Goal: Task Accomplishment & Management: Complete application form

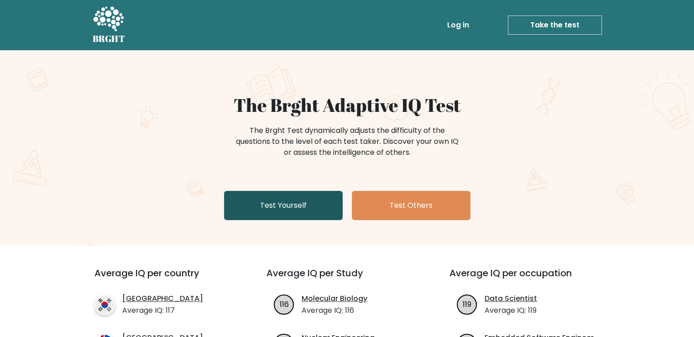
click at [305, 200] on link "Test Yourself" at bounding box center [283, 205] width 119 height 29
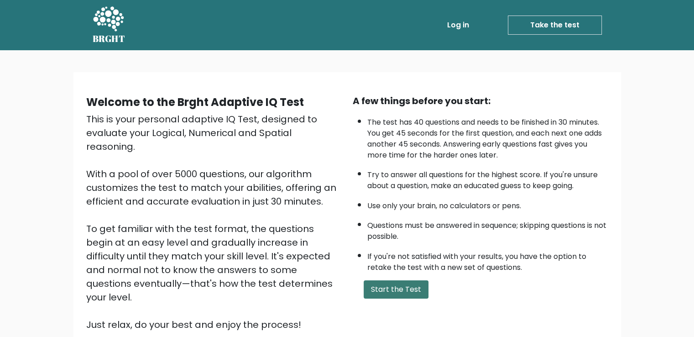
click at [383, 291] on button "Start the Test" at bounding box center [396, 289] width 65 height 18
click at [380, 290] on button "Start the Test" at bounding box center [396, 289] width 65 height 18
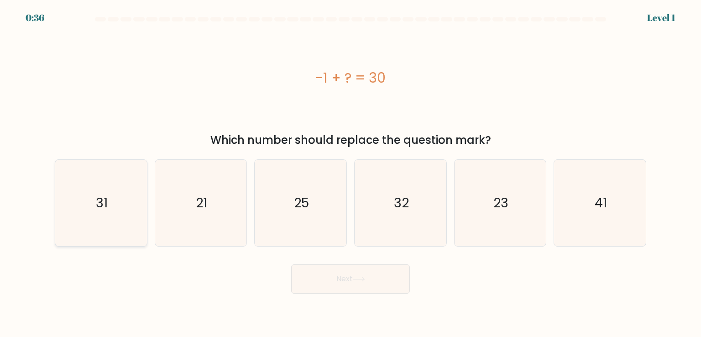
click at [106, 192] on icon "31" at bounding box center [101, 203] width 86 height 86
click at [351, 173] on input "a. 31" at bounding box center [351, 170] width 0 height 5
radio input "true"
click at [334, 279] on button "Next" at bounding box center [350, 278] width 119 height 29
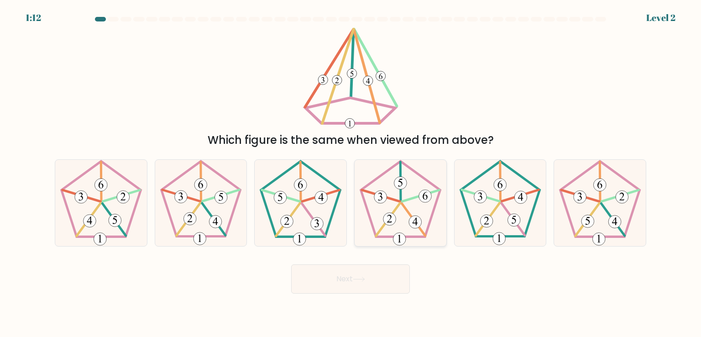
click at [391, 200] on icon at bounding box center [400, 203] width 86 height 86
click at [351, 173] on input "d." at bounding box center [351, 170] width 0 height 5
radio input "true"
click at [372, 278] on button "Next" at bounding box center [350, 278] width 119 height 29
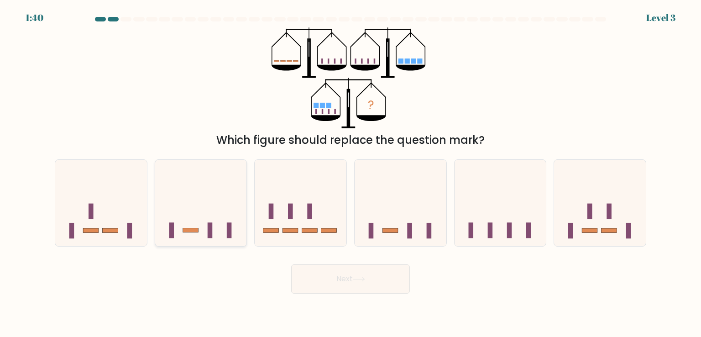
click at [203, 229] on icon at bounding box center [201, 203] width 92 height 76
click at [351, 173] on input "b." at bounding box center [351, 170] width 0 height 5
radio input "true"
click at [313, 271] on button "Next" at bounding box center [350, 278] width 119 height 29
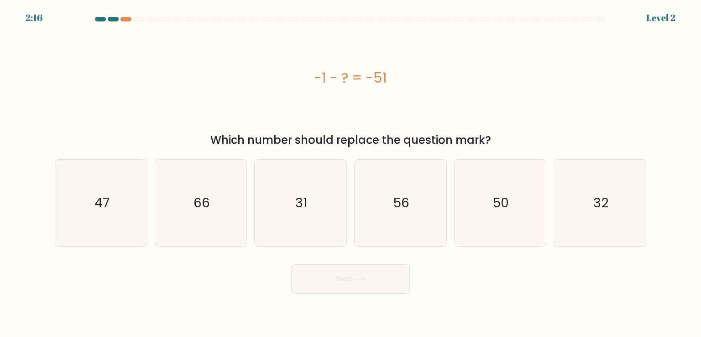
drag, startPoint x: 309, startPoint y: 198, endPoint x: 418, endPoint y: 68, distance: 169.7
click at [418, 68] on form "a." at bounding box center [350, 155] width 701 height 277
click at [429, 84] on div "-1 - ? = -51" at bounding box center [351, 78] width 592 height 21
click at [522, 195] on icon "50" at bounding box center [500, 203] width 86 height 86
click at [351, 173] on input "e. 50" at bounding box center [351, 170] width 0 height 5
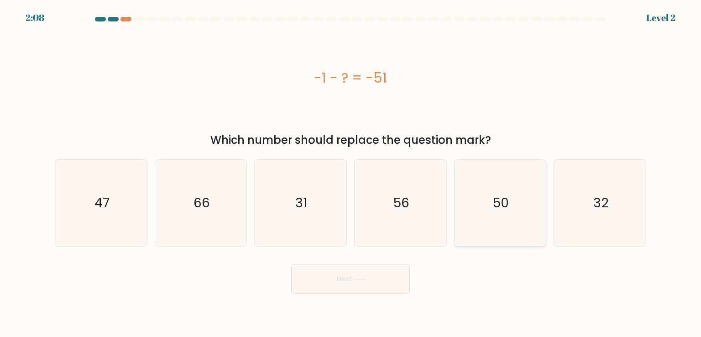
radio input "true"
click at [352, 290] on button "Next" at bounding box center [350, 278] width 119 height 29
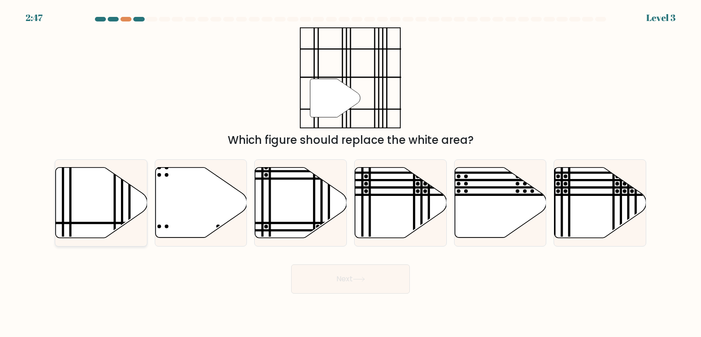
click at [85, 198] on icon at bounding box center [102, 203] width 92 height 70
click at [351, 173] on input "a." at bounding box center [351, 170] width 0 height 5
radio input "true"
click at [334, 289] on button "Next" at bounding box center [350, 278] width 119 height 29
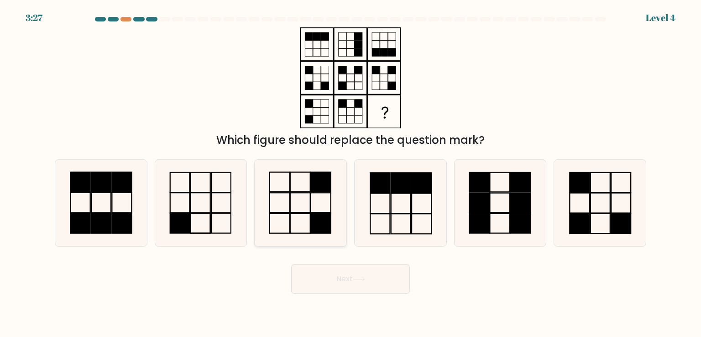
click at [299, 192] on rect at bounding box center [300, 182] width 20 height 20
click at [351, 173] on input "c." at bounding box center [351, 170] width 0 height 5
radio input "true"
click at [352, 280] on button "Next" at bounding box center [350, 278] width 119 height 29
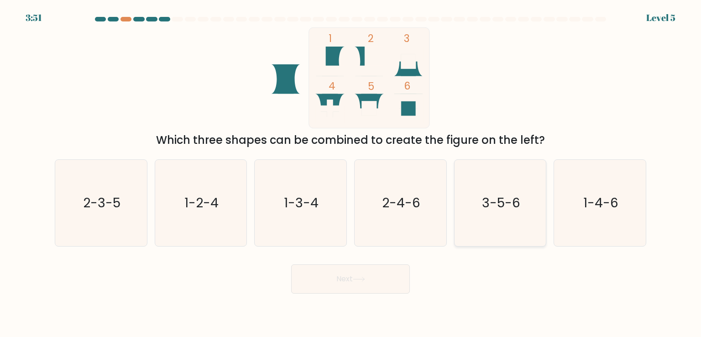
click at [514, 201] on text "3-5-6" at bounding box center [501, 203] width 38 height 18
click at [351, 173] on input "e. 3-5-6" at bounding box center [351, 170] width 0 height 5
radio input "true"
click at [336, 279] on button "Next" at bounding box center [350, 278] width 119 height 29
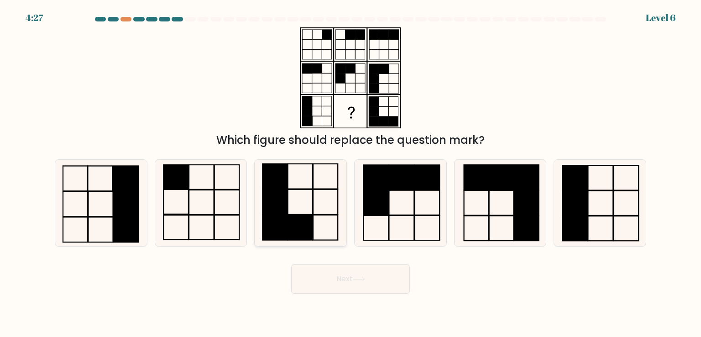
click at [303, 212] on icon at bounding box center [300, 203] width 86 height 86
click at [351, 173] on input "c." at bounding box center [351, 170] width 0 height 5
radio input "true"
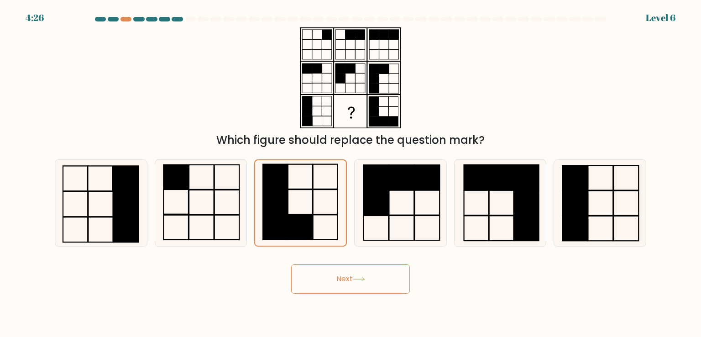
click at [343, 281] on button "Next" at bounding box center [350, 278] width 119 height 29
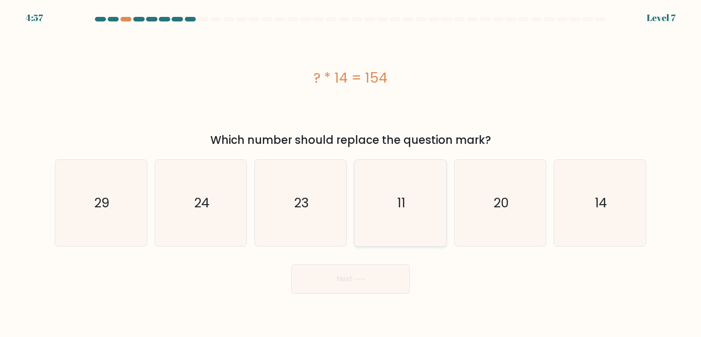
click at [417, 190] on icon "11" at bounding box center [400, 203] width 86 height 86
click at [351, 173] on input "d. 11" at bounding box center [351, 170] width 0 height 5
radio input "true"
click at [319, 276] on button "Next" at bounding box center [350, 278] width 119 height 29
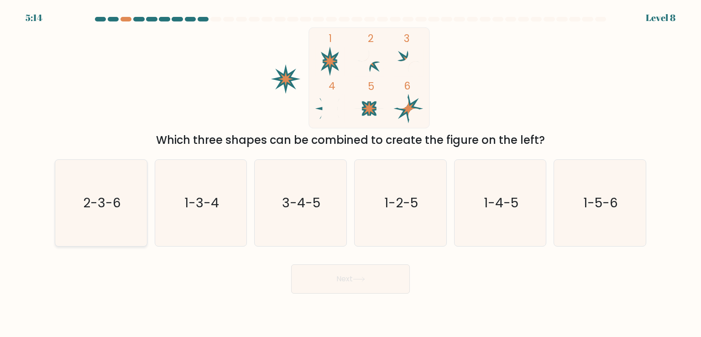
click at [118, 178] on icon "2-3-6" at bounding box center [101, 203] width 86 height 86
click at [351, 173] on input "a. 2-3-6" at bounding box center [351, 170] width 0 height 5
radio input "true"
click at [323, 282] on button "Next" at bounding box center [350, 278] width 119 height 29
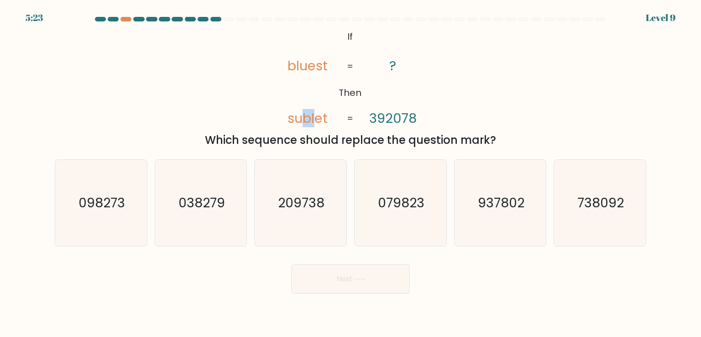
drag, startPoint x: 304, startPoint y: 120, endPoint x: 314, endPoint y: 124, distance: 10.3
click at [314, 124] on tspan "sublet" at bounding box center [308, 118] width 40 height 18
drag, startPoint x: 297, startPoint y: 70, endPoint x: 299, endPoint y: 66, distance: 4.7
click at [299, 66] on icon "@import url('https://fonts.googleapis.com/css?family=Abril+Fatface:400,100,100i…" at bounding box center [350, 77] width 164 height 101
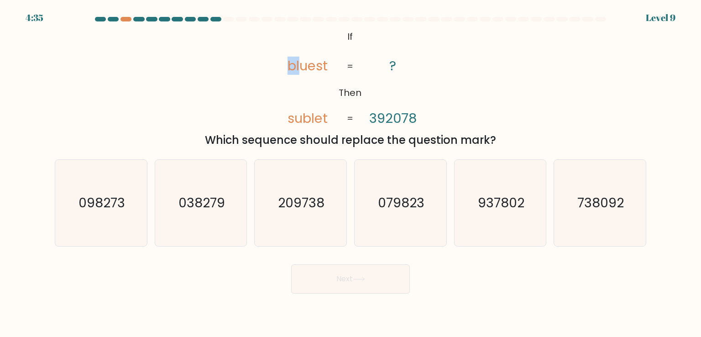
click at [299, 66] on tspan "bluest" at bounding box center [308, 66] width 40 height 18
drag, startPoint x: 300, startPoint y: 117, endPoint x: 330, endPoint y: 121, distance: 29.4
click at [301, 117] on tspan "sublet" at bounding box center [308, 118] width 40 height 18
click at [368, 120] on icon "@import url('https://fonts.googleapis.com/css?family=Abril+Fatface:400,100,100i…" at bounding box center [350, 77] width 164 height 101
drag, startPoint x: 289, startPoint y: 120, endPoint x: 360, endPoint y: 125, distance: 70.9
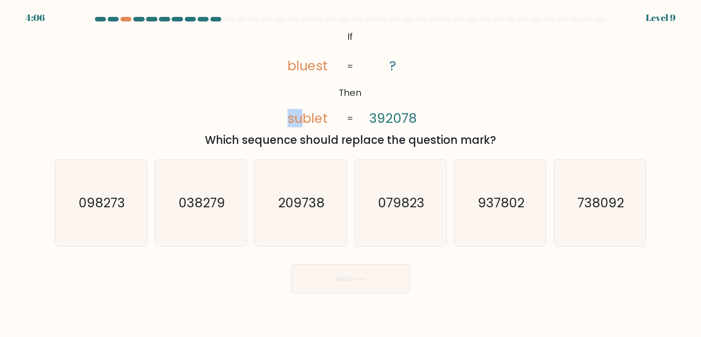
click at [304, 124] on tspan "sublet" at bounding box center [308, 118] width 40 height 18
drag, startPoint x: 368, startPoint y: 118, endPoint x: 378, endPoint y: 121, distance: 9.9
click at [378, 121] on icon "@import url('https://fonts.googleapis.com/css?family=Abril+Fatface:400,100,100i…" at bounding box center [350, 77] width 164 height 101
drag, startPoint x: 296, startPoint y: 119, endPoint x: 312, endPoint y: 120, distance: 16.5
click at [312, 120] on tspan "sublet" at bounding box center [308, 118] width 40 height 18
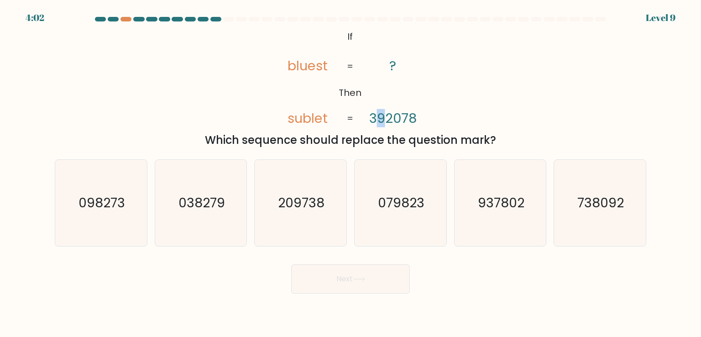
click at [383, 117] on tspan "392078" at bounding box center [392, 118] width 47 height 18
drag, startPoint x: 304, startPoint y: 118, endPoint x: 350, endPoint y: 114, distance: 45.9
click at [322, 115] on tspan "sublet" at bounding box center [308, 118] width 40 height 18
click at [285, 194] on text "209738" at bounding box center [301, 203] width 47 height 18
click at [351, 173] on input "c. 209738" at bounding box center [351, 170] width 0 height 5
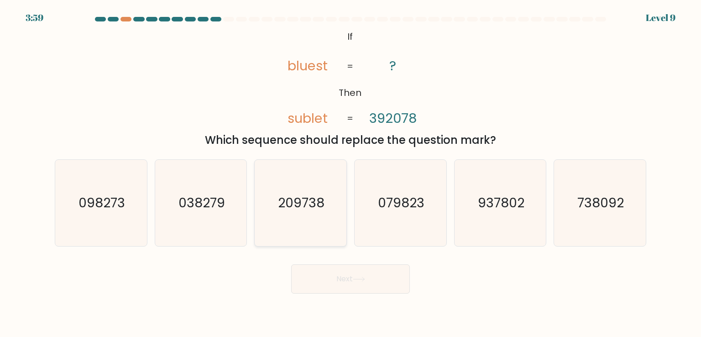
radio input "true"
click at [348, 272] on button "Next" at bounding box center [350, 278] width 119 height 29
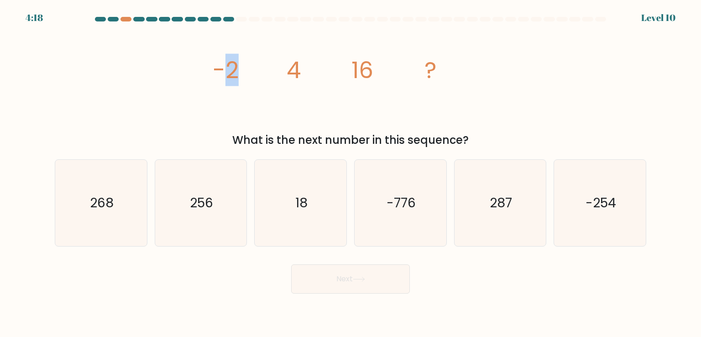
drag, startPoint x: 244, startPoint y: 77, endPoint x: 229, endPoint y: 75, distance: 15.1
click at [229, 75] on icon "image/svg+xml -2 4 16 ?" at bounding box center [351, 77] width 274 height 101
drag, startPoint x: 366, startPoint y: 83, endPoint x: 359, endPoint y: 79, distance: 8.4
click at [360, 79] on tspan "16" at bounding box center [362, 70] width 22 height 32
click at [359, 79] on tspan "16" at bounding box center [362, 70] width 22 height 32
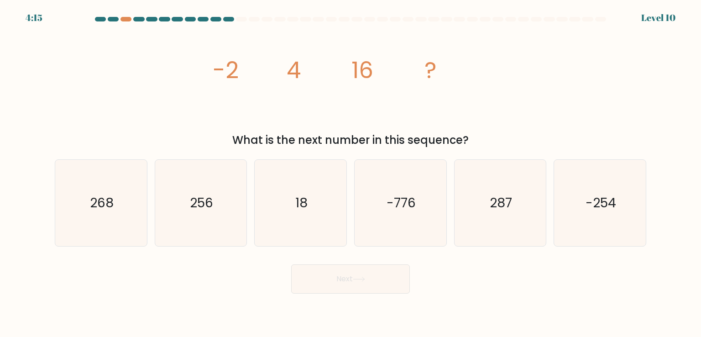
click at [356, 78] on tspan "16" at bounding box center [362, 70] width 22 height 32
drag, startPoint x: 358, startPoint y: 67, endPoint x: 361, endPoint y: 70, distance: 4.9
click at [361, 70] on tspan "16" at bounding box center [362, 70] width 22 height 32
drag, startPoint x: 215, startPoint y: 73, endPoint x: 229, endPoint y: 79, distance: 15.3
click at [229, 79] on tspan "-2" at bounding box center [226, 70] width 26 height 32
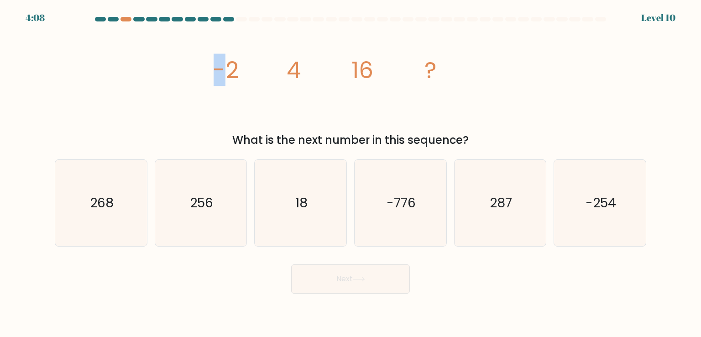
click at [229, 79] on tspan "-2" at bounding box center [226, 70] width 26 height 32
drag, startPoint x: 238, startPoint y: 75, endPoint x: 229, endPoint y: 74, distance: 9.2
click at [231, 75] on icon "image/svg+xml -2 4 16 ?" at bounding box center [351, 77] width 274 height 101
drag, startPoint x: 266, startPoint y: 68, endPoint x: 300, endPoint y: 70, distance: 34.3
click at [300, 70] on icon "image/svg+xml -2 4 16 ?" at bounding box center [351, 77] width 274 height 101
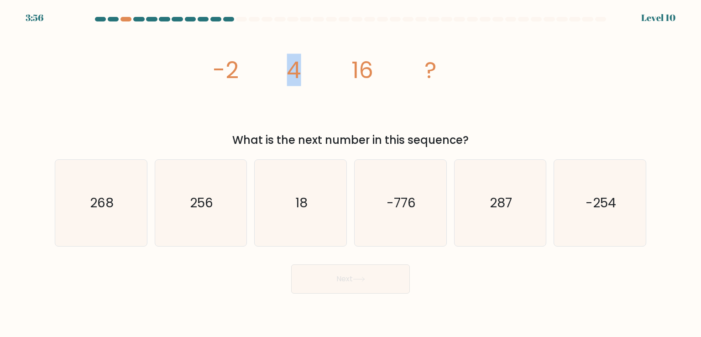
click at [300, 70] on tspan "4" at bounding box center [294, 70] width 14 height 32
drag, startPoint x: 300, startPoint y: 70, endPoint x: 349, endPoint y: 64, distance: 48.7
click at [299, 69] on tspan "4" at bounding box center [294, 70] width 14 height 32
click at [369, 62] on tspan "16" at bounding box center [362, 70] width 22 height 32
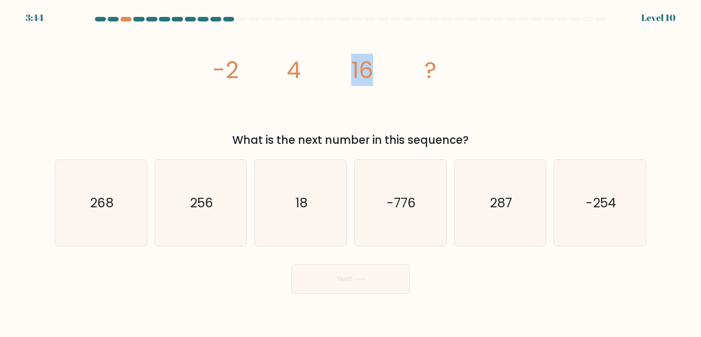
drag, startPoint x: 385, startPoint y: 65, endPoint x: 345, endPoint y: 71, distance: 41.1
click at [345, 71] on icon "image/svg+xml -2 4 16 ?" at bounding box center [351, 77] width 274 height 101
click at [365, 72] on tspan "16" at bounding box center [362, 70] width 22 height 32
drag, startPoint x: 367, startPoint y: 68, endPoint x: 366, endPoint y: 63, distance: 5.6
click at [366, 63] on tspan "16" at bounding box center [362, 70] width 22 height 32
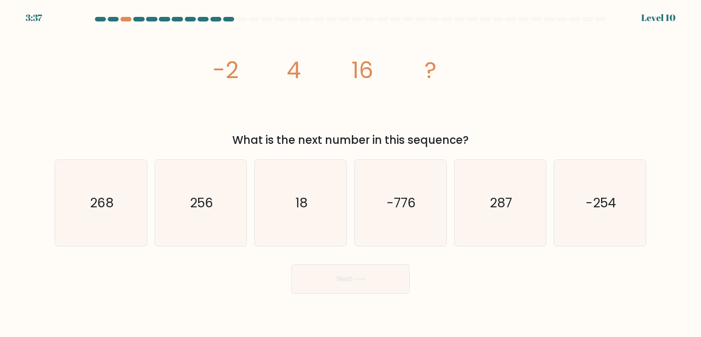
drag, startPoint x: 325, startPoint y: 66, endPoint x: 309, endPoint y: 73, distance: 17.8
click at [315, 68] on icon "image/svg+xml -2 4 16 ?" at bounding box center [351, 77] width 274 height 101
click at [230, 70] on tspan "-2" at bounding box center [226, 70] width 26 height 32
click at [357, 84] on tspan "16" at bounding box center [362, 70] width 22 height 32
drag, startPoint x: 299, startPoint y: 61, endPoint x: 305, endPoint y: 90, distance: 29.6
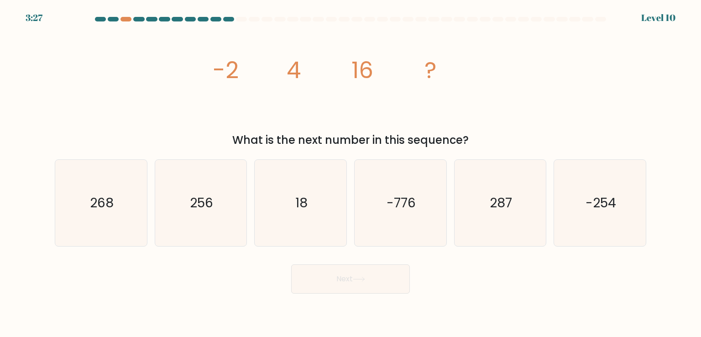
click at [302, 67] on icon "image/svg+xml -2 4 16 ?" at bounding box center [351, 77] width 274 height 101
click at [331, 184] on icon "18" at bounding box center [300, 203] width 86 height 86
click at [351, 173] on input "c. 18" at bounding box center [351, 170] width 0 height 5
radio input "true"
click at [352, 283] on button "Next" at bounding box center [350, 278] width 119 height 29
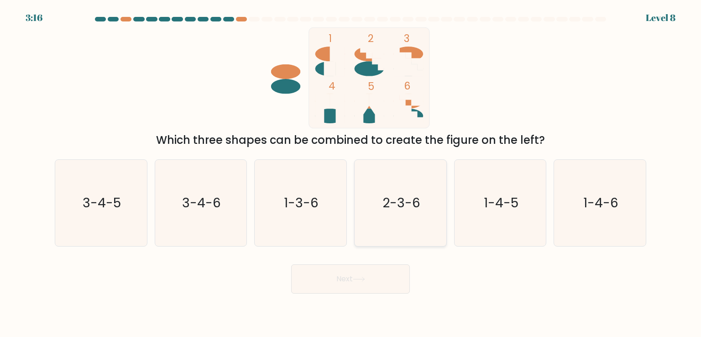
click at [401, 173] on icon "2-3-6" at bounding box center [400, 203] width 86 height 86
click at [351, 173] on input "d. 2-3-6" at bounding box center [351, 170] width 0 height 5
radio input "true"
click at [374, 278] on button "Next" at bounding box center [350, 278] width 119 height 29
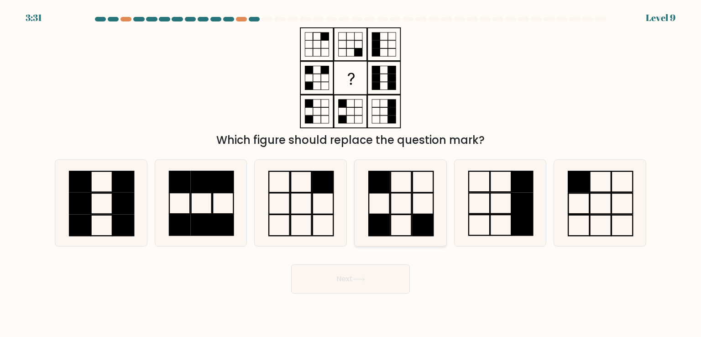
click at [433, 211] on rect at bounding box center [423, 203] width 21 height 21
click at [351, 173] on input "d." at bounding box center [351, 170] width 0 height 5
radio input "true"
click at [396, 285] on button "Next" at bounding box center [350, 278] width 119 height 29
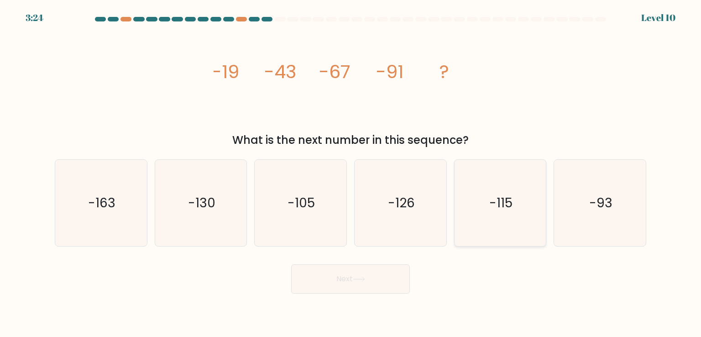
drag, startPoint x: 496, startPoint y: 262, endPoint x: 488, endPoint y: 225, distance: 37.1
click at [492, 245] on form at bounding box center [350, 155] width 701 height 277
click at [488, 222] on icon "-115" at bounding box center [500, 203] width 86 height 86
click at [351, 173] on input "e. -115" at bounding box center [351, 170] width 0 height 5
radio input "true"
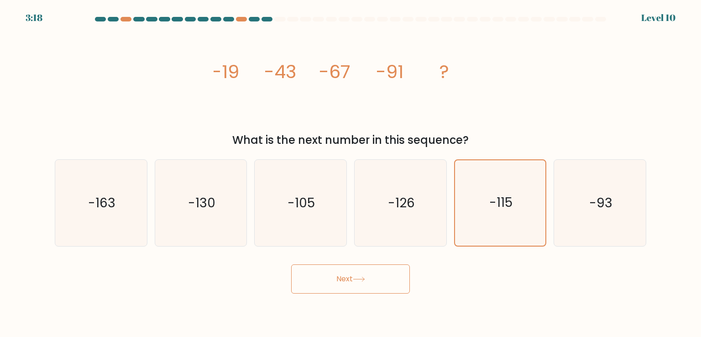
click at [357, 269] on button "Next" at bounding box center [350, 278] width 119 height 29
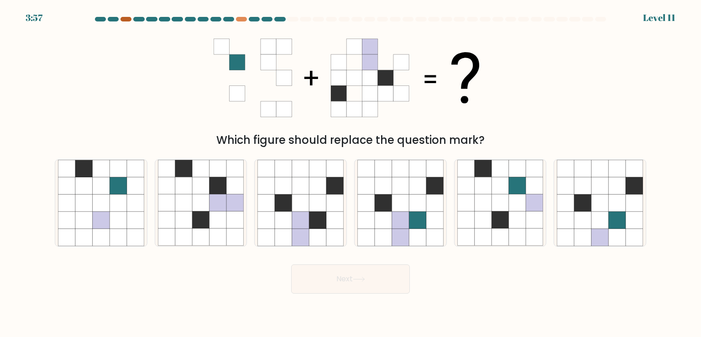
click at [126, 20] on div at bounding box center [126, 19] width 11 height 5
click at [125, 17] on div at bounding box center [126, 19] width 11 height 5
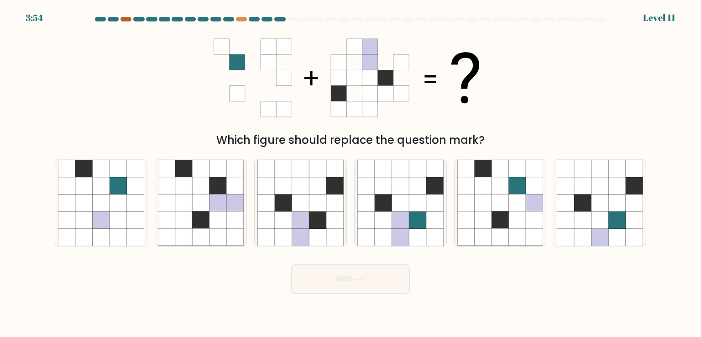
click at [125, 17] on div at bounding box center [126, 19] width 11 height 5
click at [410, 178] on icon at bounding box center [417, 185] width 17 height 17
click at [351, 173] on input "d." at bounding box center [351, 170] width 0 height 5
radio input "true"
click at [378, 274] on button "Next" at bounding box center [350, 278] width 119 height 29
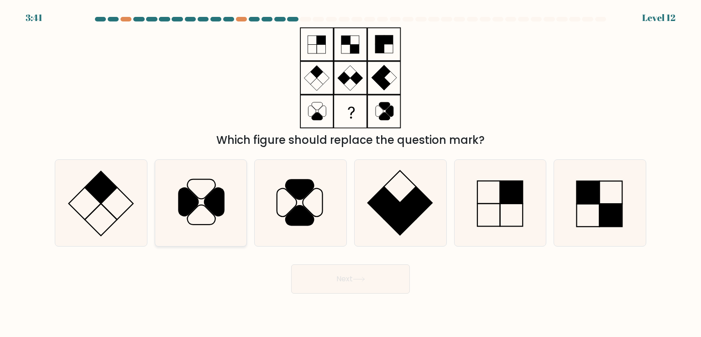
click at [229, 198] on icon at bounding box center [201, 203] width 86 height 86
click at [351, 173] on input "b." at bounding box center [351, 170] width 0 height 5
radio input "true"
click at [320, 283] on button "Next" at bounding box center [350, 278] width 119 height 29
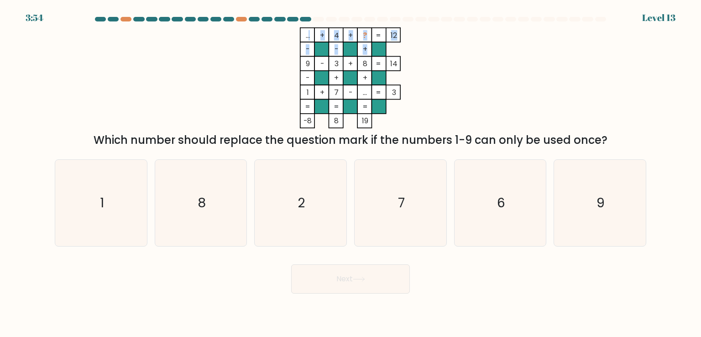
drag, startPoint x: 307, startPoint y: 34, endPoint x: 306, endPoint y: 65, distance: 31.1
click at [306, 61] on icon "... + 4 + ? 12 - - + 9 - 3 + 8 14 - + + 1 + 7 - ... = 3 = = = = -8 8 19 =" at bounding box center [351, 77] width 274 height 101
click at [308, 37] on tspan "..." at bounding box center [308, 35] width 4 height 10
drag, startPoint x: 303, startPoint y: 39, endPoint x: 311, endPoint y: 38, distance: 8.8
click at [311, 38] on rect at bounding box center [307, 35] width 14 height 14
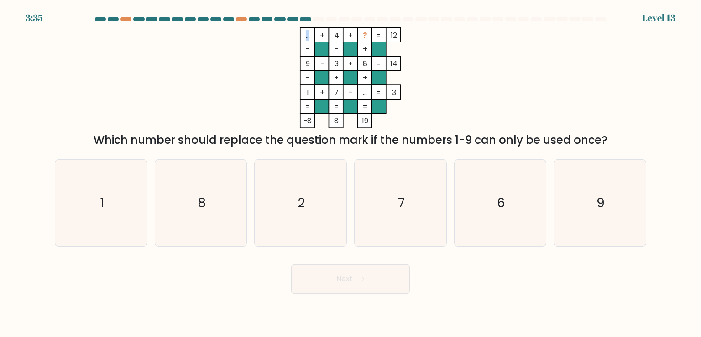
drag, startPoint x: 311, startPoint y: 38, endPoint x: 307, endPoint y: 39, distance: 4.7
click at [307, 39] on icon "... + 4 + ? 12 - - + 9 - 3 + 8 14 - + + 1 + 7 - ... = 3 = = = = -8 8 19 =" at bounding box center [351, 77] width 274 height 101
click at [309, 79] on tspan "-" at bounding box center [308, 78] width 4 height 10
click at [309, 90] on tspan "1" at bounding box center [308, 92] width 2 height 10
drag, startPoint x: 340, startPoint y: 64, endPoint x: 338, endPoint y: 46, distance: 18.8
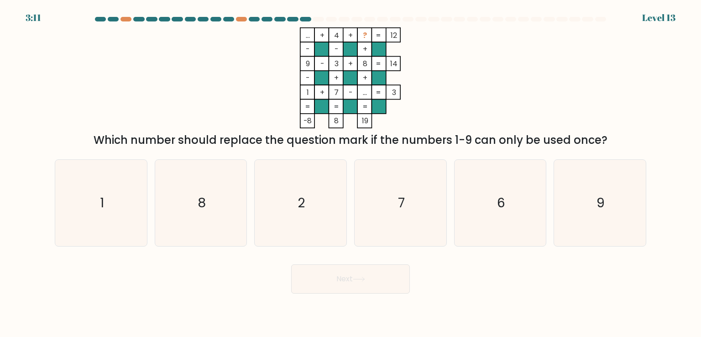
click at [339, 63] on icon "... + 4 + ? 12 - - + 9 - 3 + 8 14 - + + 1 + 7 - ... = 3 = = = = -8 8 19 =" at bounding box center [351, 77] width 274 height 101
click at [340, 39] on rect at bounding box center [336, 35] width 14 height 14
click at [509, 204] on icon "6" at bounding box center [500, 203] width 86 height 86
click at [351, 173] on input "e. 6" at bounding box center [351, 170] width 0 height 5
radio input "true"
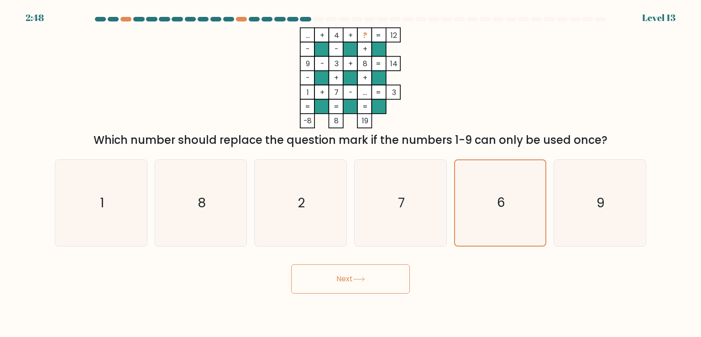
click at [325, 280] on button "Next" at bounding box center [350, 278] width 119 height 29
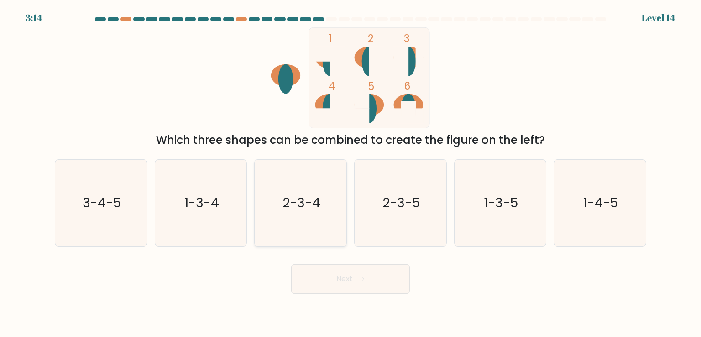
click at [309, 189] on icon "2-3-4" at bounding box center [300, 203] width 86 height 86
click at [351, 173] on input "c. 2-3-4" at bounding box center [351, 170] width 0 height 5
radio input "true"
click at [592, 189] on icon "1-4-5" at bounding box center [600, 203] width 86 height 86
click at [351, 173] on input "f. 1-4-5" at bounding box center [351, 170] width 0 height 5
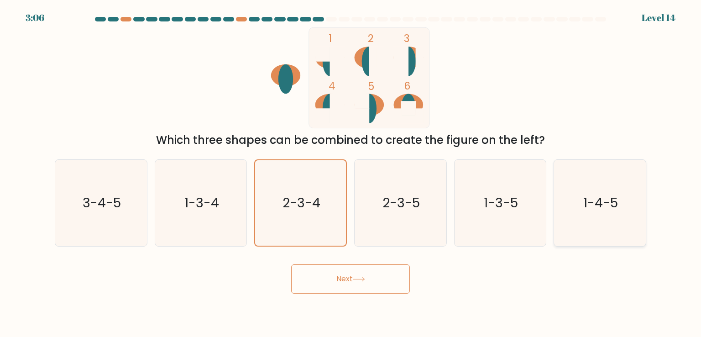
radio input "true"
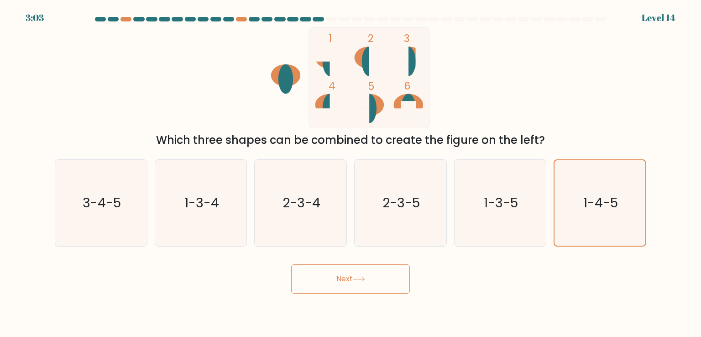
drag, startPoint x: 378, startPoint y: 279, endPoint x: 369, endPoint y: 290, distance: 14.0
click at [377, 279] on button "Next" at bounding box center [350, 278] width 119 height 29
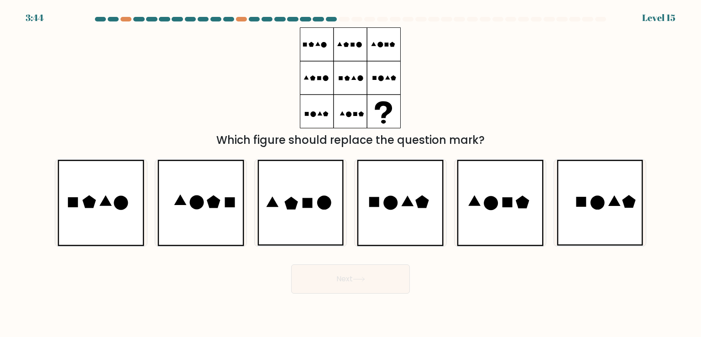
click at [128, 22] on div at bounding box center [350, 21] width 603 height 8
click at [125, 17] on div at bounding box center [126, 19] width 11 height 5
drag, startPoint x: 322, startPoint y: 44, endPoint x: 355, endPoint y: 42, distance: 33.0
click at [355, 42] on icon at bounding box center [350, 77] width 101 height 101
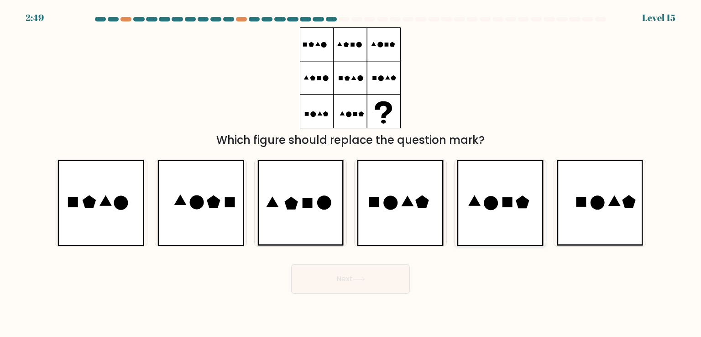
click at [489, 197] on icon at bounding box center [491, 203] width 14 height 14
click at [351, 173] on input "e." at bounding box center [351, 170] width 0 height 5
radio input "true"
click at [387, 274] on button "Next" at bounding box center [350, 278] width 119 height 29
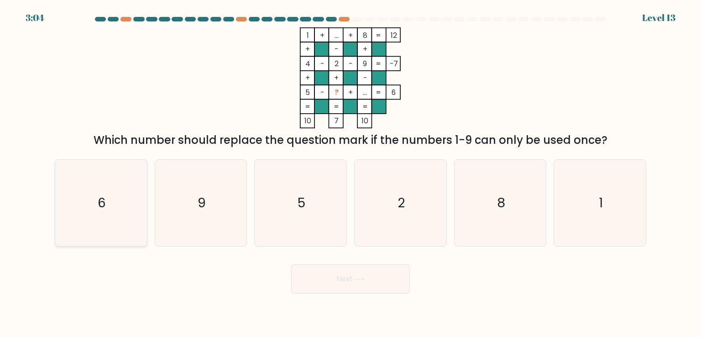
click at [130, 210] on icon "6" at bounding box center [101, 203] width 86 height 86
click at [351, 173] on input "a. 6" at bounding box center [351, 170] width 0 height 5
radio input "true"
click at [329, 279] on button "Next" at bounding box center [350, 278] width 119 height 29
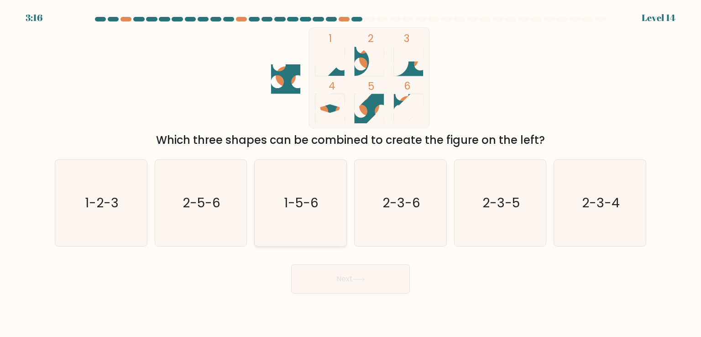
click at [283, 178] on icon "1-5-6" at bounding box center [300, 203] width 86 height 86
click at [351, 173] on input "c. 1-5-6" at bounding box center [351, 170] width 0 height 5
radio input "true"
click at [314, 267] on button "Next" at bounding box center [350, 278] width 119 height 29
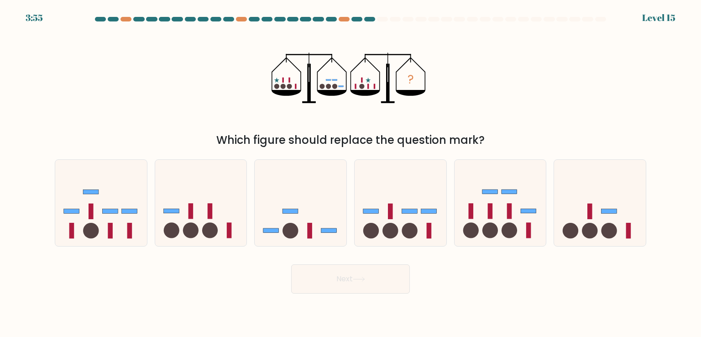
drag, startPoint x: 274, startPoint y: 87, endPoint x: 288, endPoint y: 84, distance: 14.8
click at [288, 84] on icon "?" at bounding box center [351, 77] width 158 height 101
click at [235, 212] on icon at bounding box center [201, 203] width 92 height 76
click at [351, 173] on input "b." at bounding box center [351, 170] width 0 height 5
radio input "true"
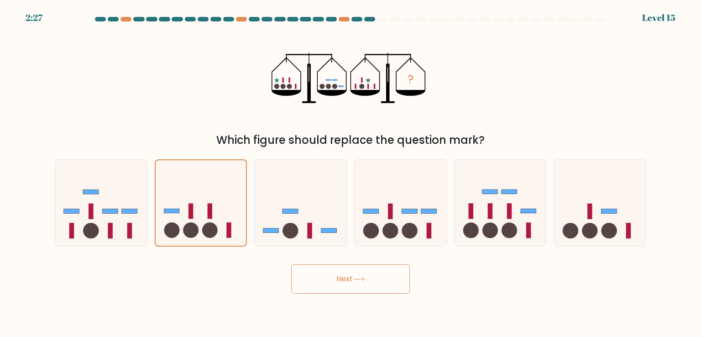
click at [279, 85] on icon "?" at bounding box center [351, 77] width 158 height 101
click at [279, 86] on icon "?" at bounding box center [351, 77] width 158 height 101
click at [294, 183] on icon at bounding box center [301, 203] width 92 height 76
click at [351, 173] on input "c." at bounding box center [351, 170] width 0 height 5
radio input "true"
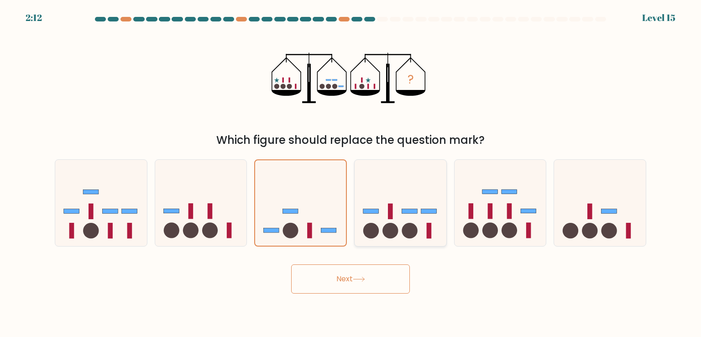
click at [388, 223] on icon at bounding box center [401, 203] width 92 height 76
click at [351, 173] on input "d." at bounding box center [351, 170] width 0 height 5
radio input "true"
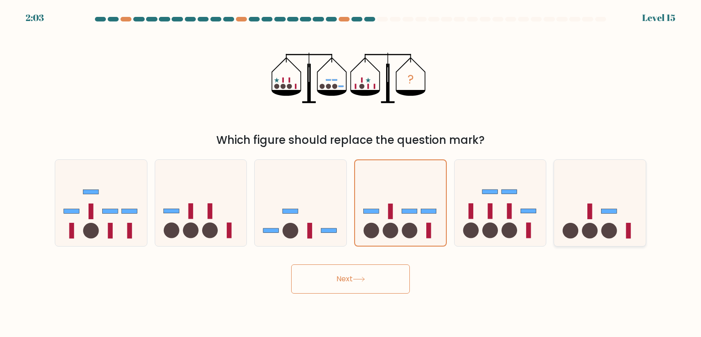
click at [577, 212] on icon at bounding box center [600, 203] width 92 height 76
click at [351, 173] on input "f." at bounding box center [351, 170] width 0 height 5
radio input "true"
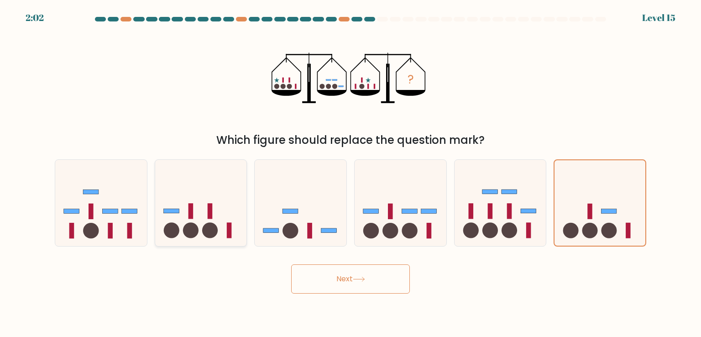
click at [208, 193] on icon at bounding box center [201, 203] width 92 height 76
click at [351, 173] on input "b." at bounding box center [351, 170] width 0 height 5
radio input "true"
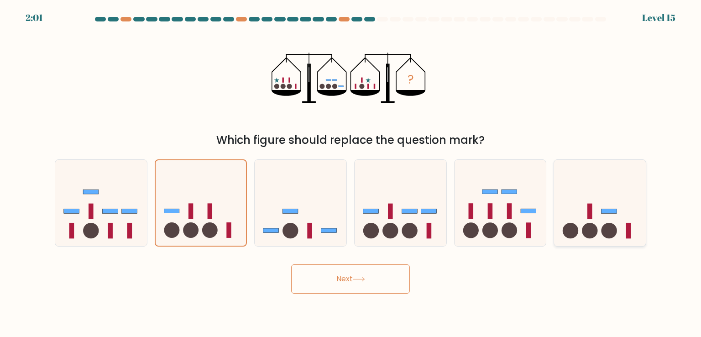
click at [606, 214] on icon at bounding box center [600, 203] width 92 height 76
click at [351, 173] on input "f." at bounding box center [351, 170] width 0 height 5
radio input "true"
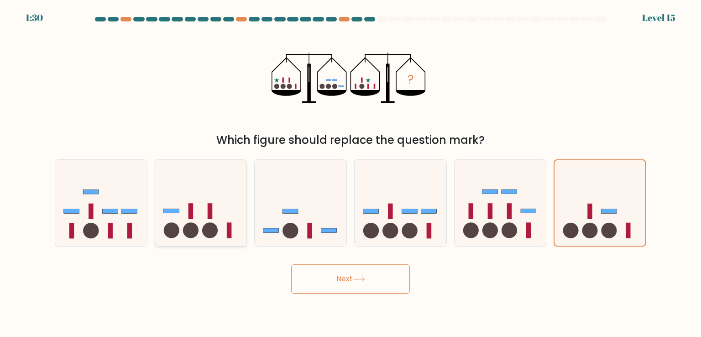
click at [213, 212] on icon at bounding box center [201, 203] width 92 height 76
click at [351, 173] on input "b." at bounding box center [351, 170] width 0 height 5
radio input "true"
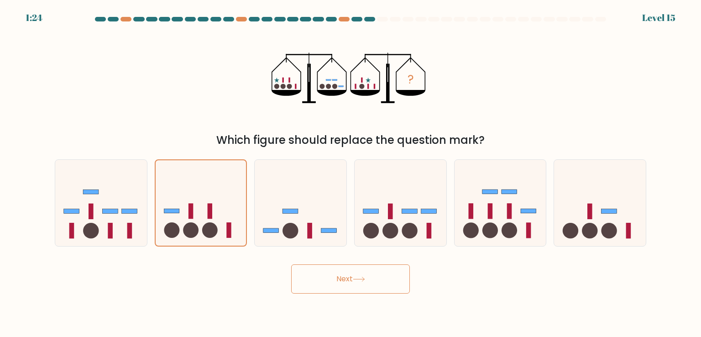
click at [336, 278] on button "Next" at bounding box center [350, 278] width 119 height 29
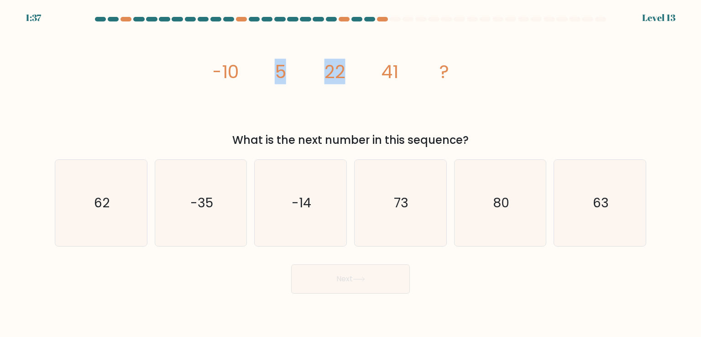
drag, startPoint x: 277, startPoint y: 65, endPoint x: 352, endPoint y: 60, distance: 75.9
click at [352, 60] on icon "image/svg+xml -10 5 22 41 ?" at bounding box center [351, 77] width 274 height 101
click at [330, 65] on tspan "22" at bounding box center [335, 72] width 21 height 26
drag, startPoint x: 283, startPoint y: 70, endPoint x: 299, endPoint y: 68, distance: 17.0
click at [299, 68] on icon "image/svg+xml -10 5 22 41 ?" at bounding box center [351, 77] width 274 height 101
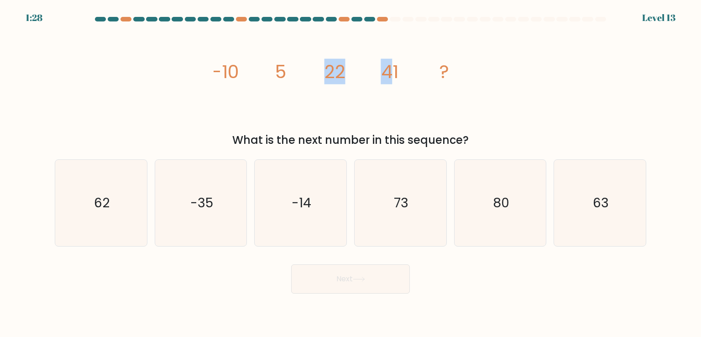
drag, startPoint x: 320, startPoint y: 73, endPoint x: 394, endPoint y: 72, distance: 74.4
click at [394, 72] on icon "image/svg+xml -10 5 22 41 ?" at bounding box center [351, 77] width 274 height 101
click at [398, 73] on tspan "41" at bounding box center [389, 72] width 17 height 26
drag, startPoint x: 396, startPoint y: 72, endPoint x: 328, endPoint y: 77, distance: 68.2
click at [328, 77] on g "-10 5 22 41 ?" at bounding box center [331, 72] width 238 height 26
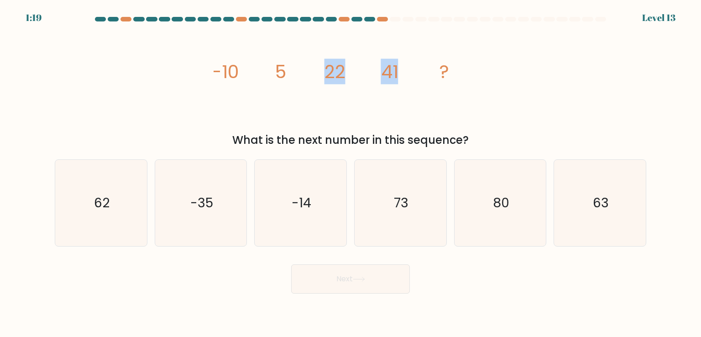
click at [396, 69] on tspan "41" at bounding box center [389, 72] width 17 height 26
click at [392, 67] on tspan "41" at bounding box center [389, 72] width 17 height 26
click at [126, 192] on icon "62" at bounding box center [101, 203] width 86 height 86
click at [351, 173] on input "a. 62" at bounding box center [351, 170] width 0 height 5
radio input "true"
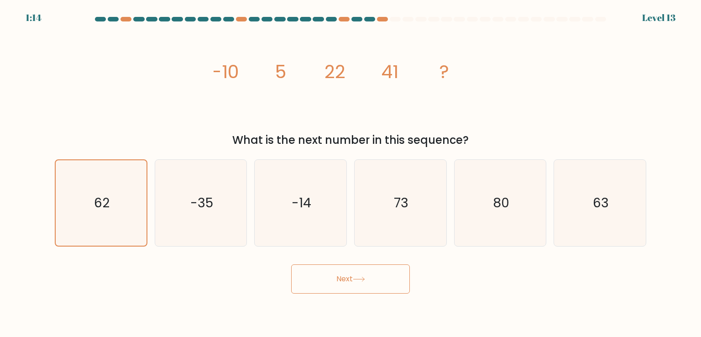
click at [357, 282] on icon at bounding box center [359, 279] width 12 height 5
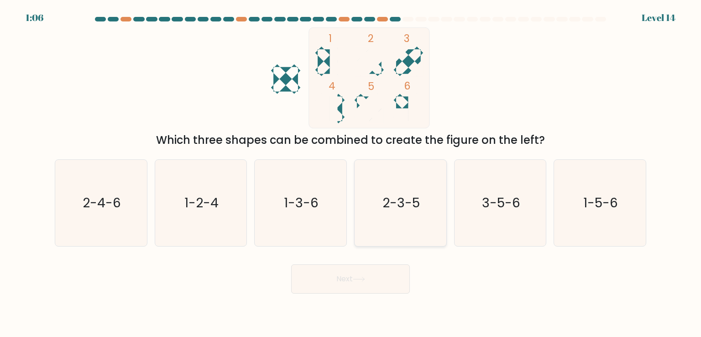
click at [393, 241] on icon "2-3-5" at bounding box center [400, 203] width 86 height 86
click at [351, 173] on input "d. 2-3-5" at bounding box center [351, 170] width 0 height 5
radio input "true"
click at [354, 282] on button "Next" at bounding box center [350, 278] width 119 height 29
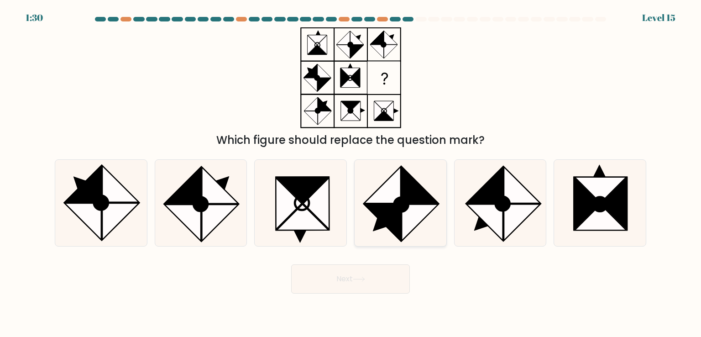
click at [404, 232] on icon at bounding box center [420, 222] width 37 height 37
click at [351, 173] on input "d." at bounding box center [351, 170] width 0 height 5
radio input "true"
click at [358, 278] on icon at bounding box center [359, 279] width 12 height 5
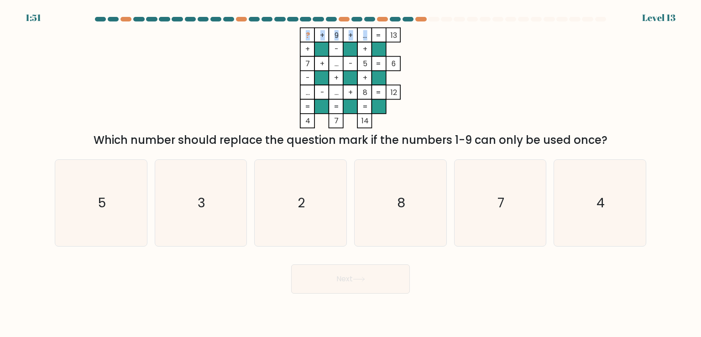
drag, startPoint x: 369, startPoint y: 39, endPoint x: 360, endPoint y: 34, distance: 10.8
click at [366, 35] on icon "? + 9 + ... 13 + - + 7 + ... - 5 6 - + + ... - ... + 8 = 12 = = = = 4 7 14 =" at bounding box center [351, 77] width 274 height 101
click at [360, 34] on rect at bounding box center [365, 35] width 14 height 14
click at [192, 251] on form at bounding box center [350, 155] width 701 height 277
click at [200, 225] on icon "3" at bounding box center [201, 203] width 86 height 86
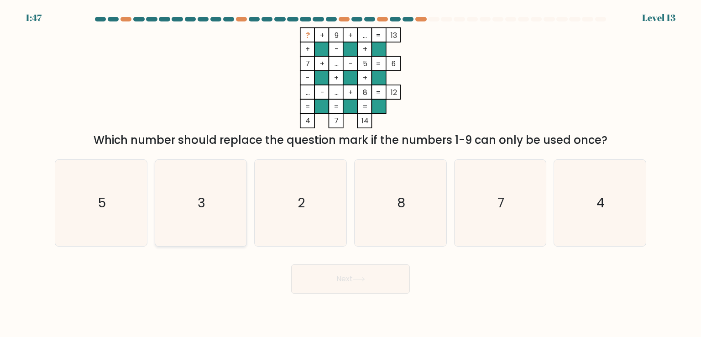
click at [351, 173] on input "b. 3" at bounding box center [351, 170] width 0 height 5
radio input "true"
click at [330, 280] on button "Next" at bounding box center [350, 278] width 119 height 29
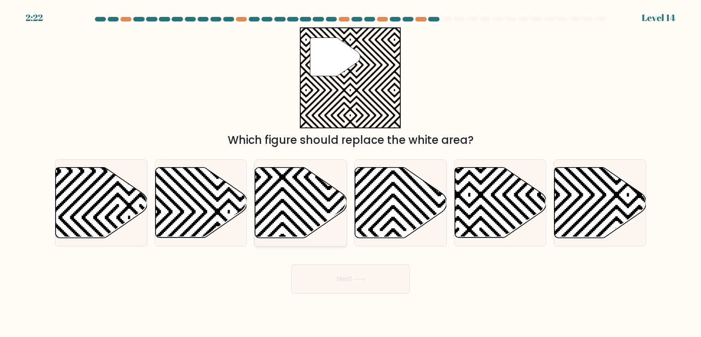
click at [264, 199] on icon at bounding box center [301, 203] width 92 height 70
click at [351, 173] on input "c." at bounding box center [351, 170] width 0 height 5
radio input "true"
click at [349, 275] on button "Next" at bounding box center [350, 278] width 119 height 29
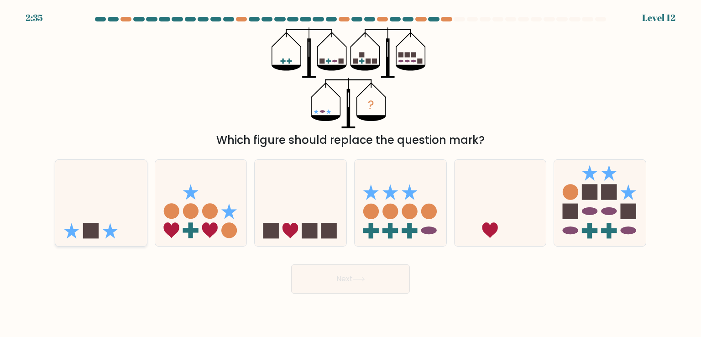
click at [128, 195] on icon at bounding box center [101, 203] width 92 height 76
click at [351, 173] on input "a." at bounding box center [351, 170] width 0 height 5
radio input "true"
click at [380, 274] on button "Next" at bounding box center [350, 278] width 119 height 29
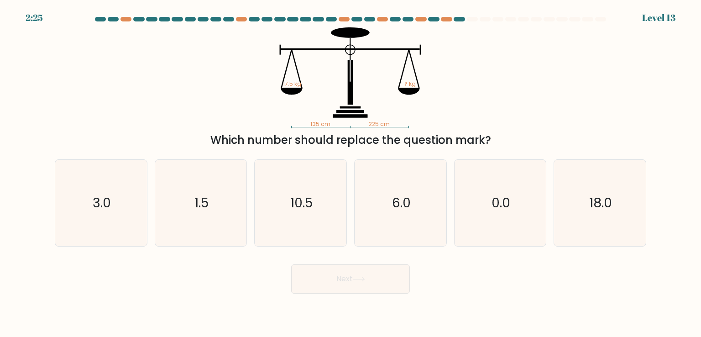
click at [353, 216] on div "d. 6.0" at bounding box center [401, 202] width 100 height 87
click at [299, 207] on text "10.5" at bounding box center [301, 203] width 22 height 18
click at [351, 173] on input "c. 10.5" at bounding box center [351, 170] width 0 height 5
radio input "true"
click at [373, 273] on button "Next" at bounding box center [350, 278] width 119 height 29
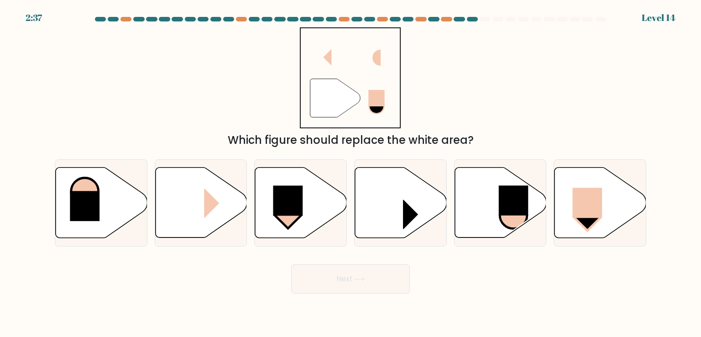
click at [650, 206] on div "f." at bounding box center [600, 202] width 100 height 87
click at [576, 209] on rect at bounding box center [588, 203] width 30 height 30
click at [351, 173] on input "f." at bounding box center [351, 170] width 0 height 5
radio input "true"
click at [341, 289] on button "Next" at bounding box center [350, 278] width 119 height 29
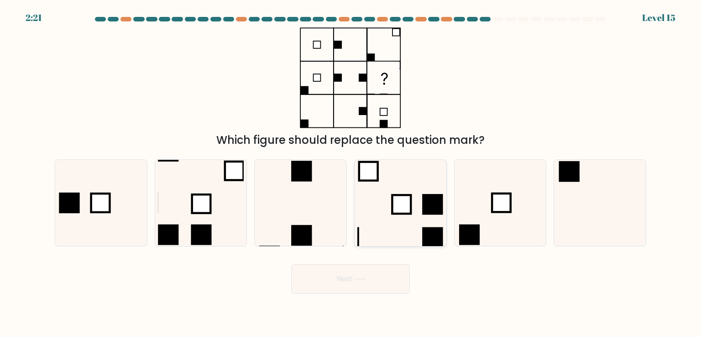
click at [385, 204] on icon at bounding box center [400, 203] width 86 height 86
click at [351, 173] on input "d." at bounding box center [351, 170] width 0 height 5
radio input "true"
click at [351, 270] on button "Next" at bounding box center [350, 278] width 119 height 29
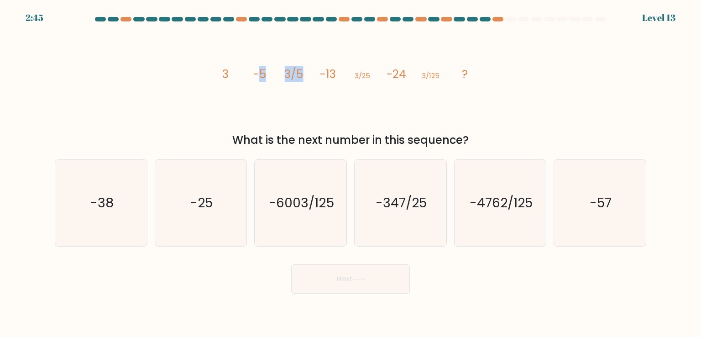
drag, startPoint x: 309, startPoint y: 76, endPoint x: 258, endPoint y: 68, distance: 50.8
click at [258, 68] on icon "image/svg+xml 3 -5 3/5 -13 3/25 -24 3/125 ?" at bounding box center [351, 77] width 274 height 101
drag, startPoint x: 365, startPoint y: 74, endPoint x: 361, endPoint y: 73, distance: 4.7
click at [361, 73] on tspan "3/25" at bounding box center [363, 76] width 16 height 10
click at [250, 67] on icon "image/svg+xml 3 -5 3/5 -13 3/25 -24 3/125 ?" at bounding box center [351, 77] width 274 height 101
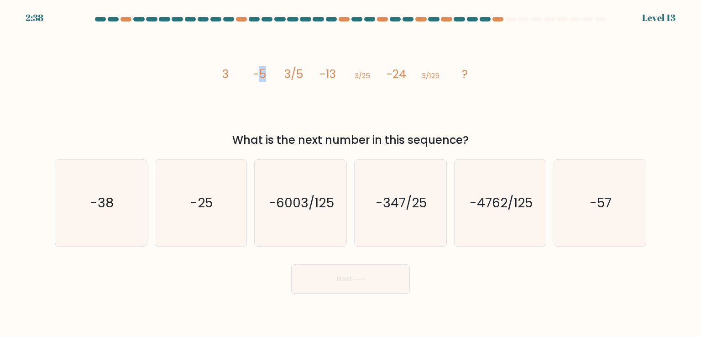
click at [263, 73] on tspan "-5" at bounding box center [259, 74] width 13 height 16
drag, startPoint x: 278, startPoint y: 71, endPoint x: 310, endPoint y: 73, distance: 31.6
click at [310, 73] on icon "image/svg+xml 3 -5 3/5 -13 3/25 -24 3/125 ?" at bounding box center [351, 77] width 274 height 101
click at [296, 72] on tspan "3/5" at bounding box center [294, 74] width 19 height 16
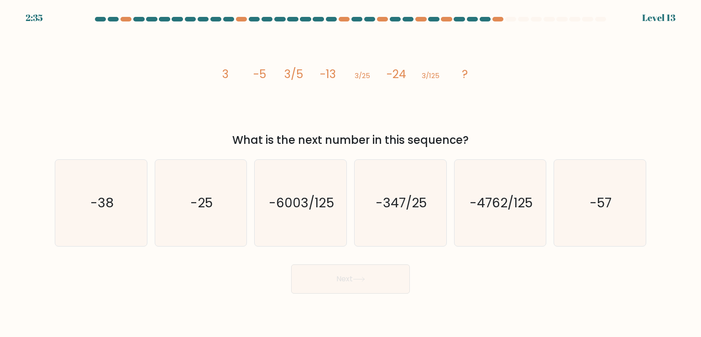
click at [267, 72] on icon "image/svg+xml 3 -5 3/5 -13 3/25 -24 3/125 ?" at bounding box center [351, 77] width 274 height 101
click at [228, 78] on tspan "3" at bounding box center [225, 74] width 6 height 16
click at [283, 68] on icon "image/svg+xml 3 -5 3/5 -13 3/25 -24 3/125 ?" at bounding box center [351, 77] width 274 height 101
drag, startPoint x: 283, startPoint y: 68, endPoint x: 299, endPoint y: 72, distance: 16.3
click at [299, 72] on icon "image/svg+xml 3 -5 3/5 -13 3/25 -24 3/125 ?" at bounding box center [351, 77] width 274 height 101
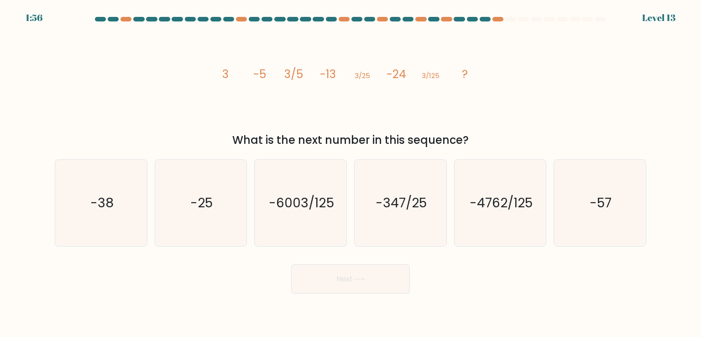
click at [250, 65] on icon "image/svg+xml 3 -5 3/5 -13 3/25 -24 3/125 ?" at bounding box center [351, 77] width 274 height 101
click at [339, 78] on icon "image/svg+xml 3 -5 3/5 -13 3/25 -24 3/125 ?" at bounding box center [351, 77] width 274 height 101
drag, startPoint x: 339, startPoint y: 78, endPoint x: 334, endPoint y: 77, distance: 4.7
click at [334, 77] on icon "image/svg+xml 3 -5 3/5 -13 3/25 -24 3/125 ?" at bounding box center [351, 77] width 274 height 101
drag, startPoint x: 328, startPoint y: 72, endPoint x: 367, endPoint y: 86, distance: 42.2
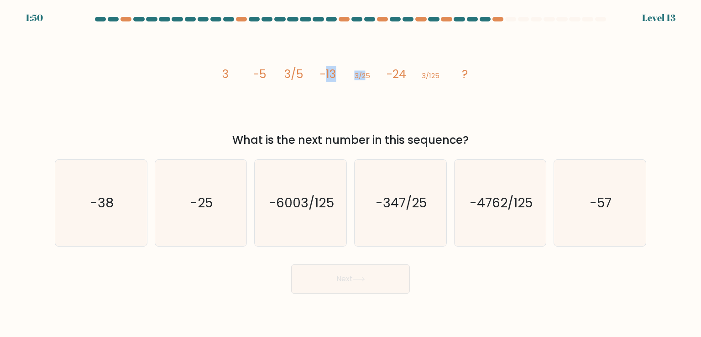
click at [366, 78] on g "3 -5 3/5 -13 3/25 -24 3/125 ?" at bounding box center [345, 74] width 246 height 16
drag, startPoint x: 243, startPoint y: 70, endPoint x: 283, endPoint y: 79, distance: 41.2
click at [283, 79] on icon "image/svg+xml 3 -5 3/5 -13 3/25 -24 3/125 ?" at bounding box center [351, 77] width 274 height 101
click at [298, 78] on tspan "3/5" at bounding box center [294, 74] width 19 height 16
click at [328, 74] on tspan "-13" at bounding box center [328, 74] width 16 height 16
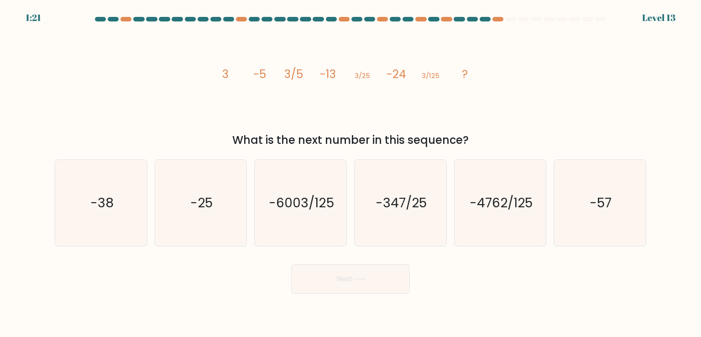
click at [358, 82] on icon "image/svg+xml 3 -5 3/5 -13 3/25 -24 3/125 ?" at bounding box center [351, 77] width 274 height 101
click at [386, 71] on icon "image/svg+xml 3 -5 3/5 -13 3/25 -24 3/125 ?" at bounding box center [351, 77] width 274 height 101
drag, startPoint x: 428, startPoint y: 69, endPoint x: 453, endPoint y: 78, distance: 26.6
click at [453, 78] on icon "image/svg+xml 3 -5 3/5 -13 3/25 -24 3/125 ?" at bounding box center [351, 77] width 274 height 101
click at [489, 81] on div "image/svg+xml 3 -5 3/5 -13 3/25 -24 3/125 ? What is the next number in this seq…" at bounding box center [350, 87] width 603 height 121
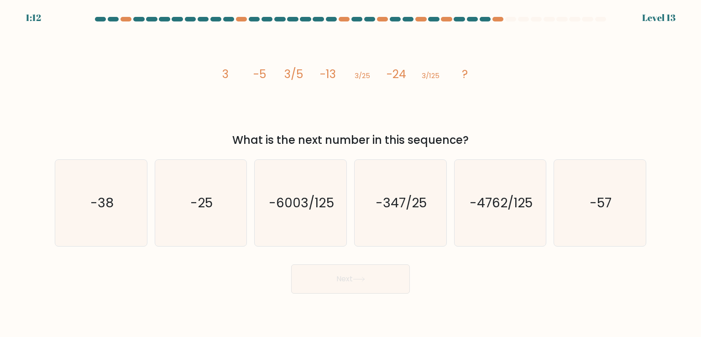
drag, startPoint x: 463, startPoint y: 76, endPoint x: 452, endPoint y: 72, distance: 12.3
click at [445, 74] on icon "image/svg+xml 3 -5 3/5 -13 3/25 -24 3/125 ?" at bounding box center [351, 77] width 274 height 101
drag, startPoint x: 426, startPoint y: 73, endPoint x: 433, endPoint y: 77, distance: 7.8
click at [433, 77] on tspan "3/125" at bounding box center [431, 76] width 18 height 10
drag, startPoint x: 397, startPoint y: 79, endPoint x: 378, endPoint y: 96, distance: 25.9
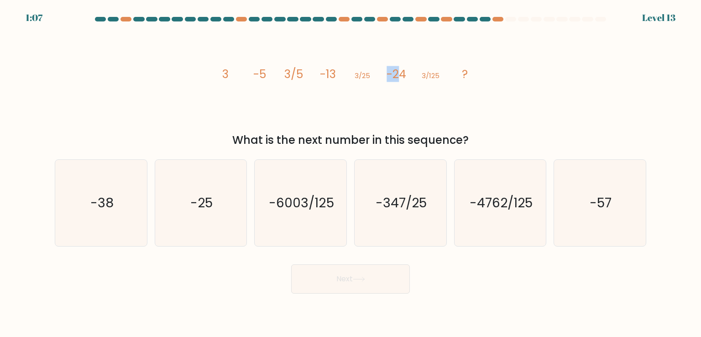
click at [378, 96] on icon "image/svg+xml 3 -5 3/5 -13 3/25 -24 3/125 ?" at bounding box center [351, 77] width 274 height 101
click at [358, 51] on icon "image/svg+xml 3 -5 3/5 -13 3/25 -24 3/125 ?" at bounding box center [351, 77] width 274 height 101
click at [90, 208] on icon "-38" at bounding box center [101, 203] width 86 height 86
click at [351, 173] on input "a. -38" at bounding box center [351, 170] width 0 height 5
radio input "true"
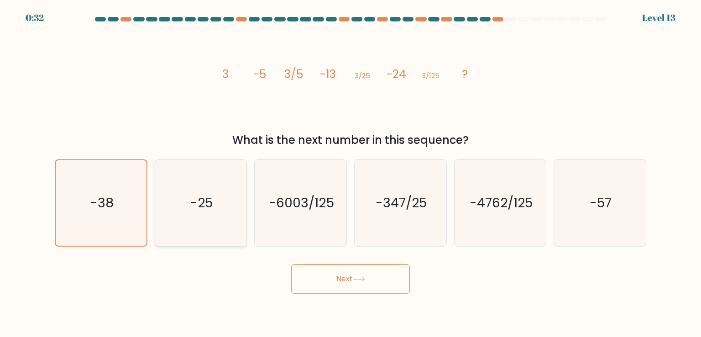
click at [200, 182] on icon "-25" at bounding box center [201, 203] width 86 height 86
click at [351, 173] on input "b. -25" at bounding box center [351, 170] width 0 height 5
radio input "true"
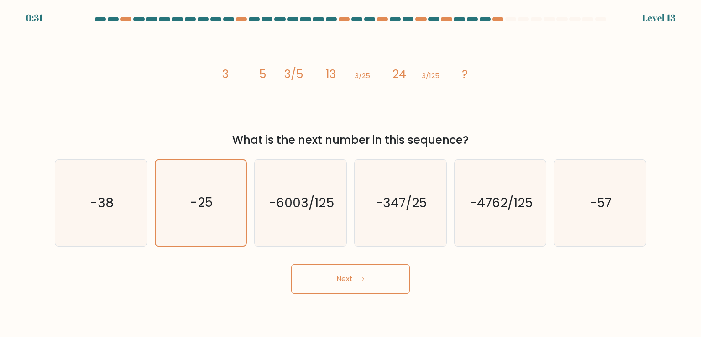
click at [324, 275] on button "Next" at bounding box center [350, 278] width 119 height 29
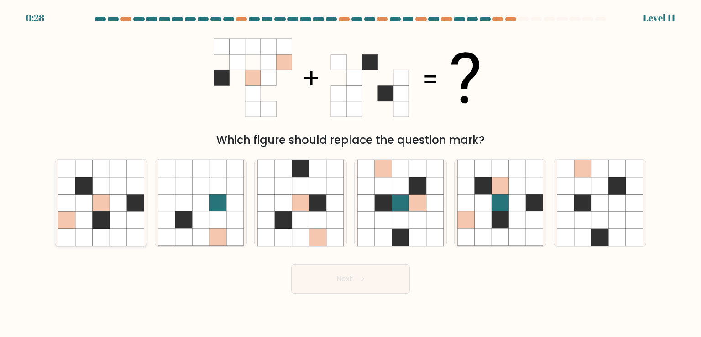
click at [116, 193] on icon at bounding box center [118, 185] width 17 height 17
click at [351, 173] on input "a." at bounding box center [351, 170] width 0 height 5
radio input "true"
click at [354, 279] on button "Next" at bounding box center [350, 278] width 119 height 29
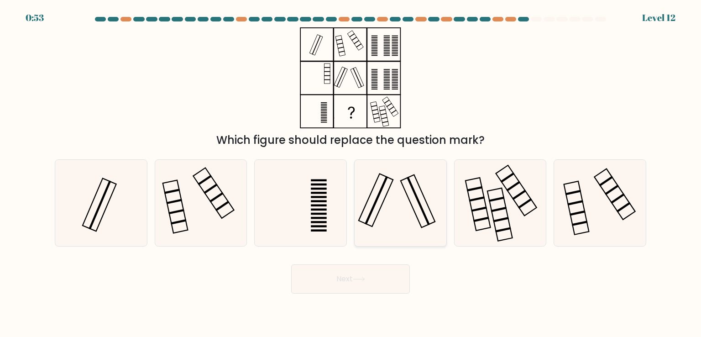
click at [431, 197] on icon at bounding box center [400, 203] width 86 height 86
click at [351, 173] on input "d." at bounding box center [351, 170] width 0 height 5
radio input "true"
click at [373, 273] on button "Next" at bounding box center [350, 278] width 119 height 29
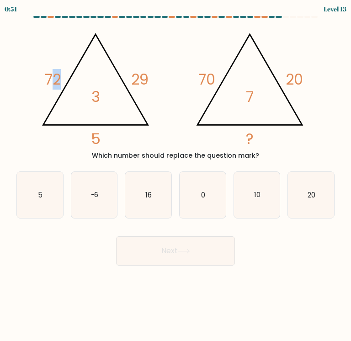
drag, startPoint x: 51, startPoint y: 80, endPoint x: 61, endPoint y: 86, distance: 11.9
click at [61, 86] on icon "@import url('https://fonts.googleapis.com/css?family=Abril+Fatface:400,100,100i…" at bounding box center [175, 85] width 283 height 123
click at [54, 79] on tspan "72" at bounding box center [53, 79] width 16 height 21
click at [65, 86] on icon at bounding box center [95, 79] width 105 height 90
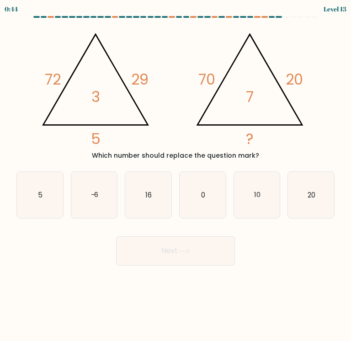
click at [129, 118] on icon "@import url('https://fonts.googleapis.com/css?family=Abril+Fatface:400,100,100i…" at bounding box center [175, 85] width 283 height 123
drag, startPoint x: 89, startPoint y: 138, endPoint x: 99, endPoint y: 140, distance: 10.1
click at [99, 140] on tspan "5" at bounding box center [95, 138] width 10 height 21
drag, startPoint x: 120, startPoint y: 110, endPoint x: 128, endPoint y: 109, distance: 8.3
click at [120, 110] on icon "@import url('https://fonts.googleapis.com/css?family=Abril+Fatface:400,100,100i…" at bounding box center [175, 85] width 283 height 123
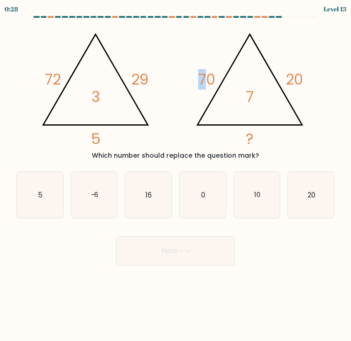
click at [202, 75] on tspan "70" at bounding box center [206, 79] width 17 height 21
click at [238, 88] on icon "@import url('https://fonts.googleapis.com/css?family=Abril+Fatface:400,100,100i…" at bounding box center [175, 85] width 283 height 123
drag, startPoint x: 264, startPoint y: 192, endPoint x: 223, endPoint y: 229, distance: 55.0
click at [263, 192] on icon "10" at bounding box center [257, 195] width 46 height 46
click at [176, 175] on input "e. 10" at bounding box center [175, 172] width 0 height 5
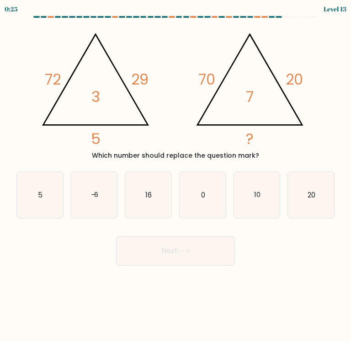
radio input "true"
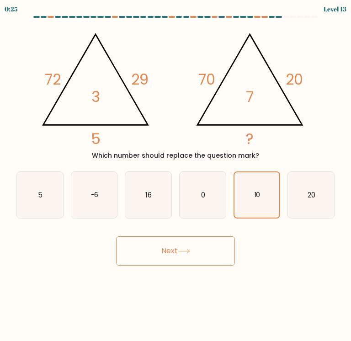
click at [195, 246] on button "Next" at bounding box center [175, 250] width 119 height 29
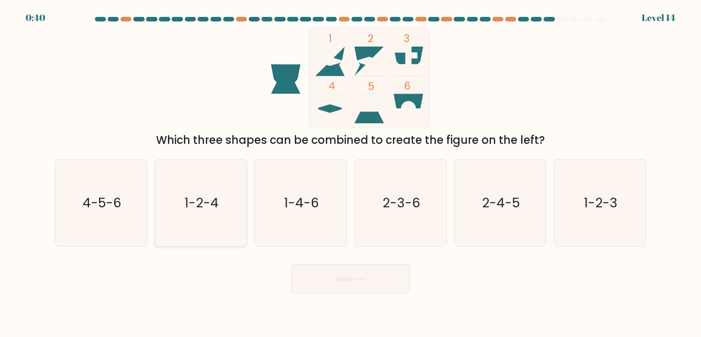
click at [184, 192] on icon "1-2-4" at bounding box center [201, 203] width 86 height 86
click at [351, 173] on input "b. 1-2-4" at bounding box center [351, 170] width 0 height 5
radio input "true"
click at [326, 273] on button "Next" at bounding box center [350, 278] width 119 height 29
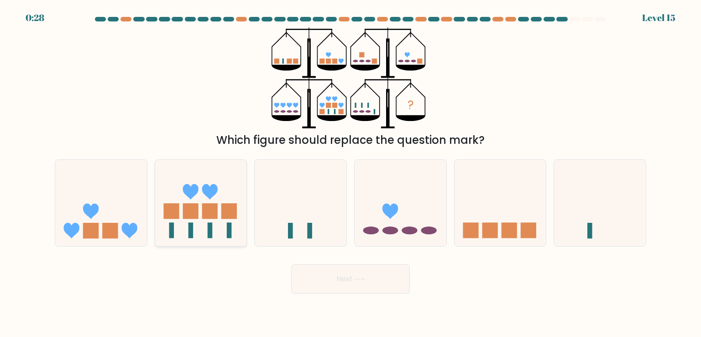
click at [223, 199] on icon at bounding box center [201, 203] width 92 height 76
click at [351, 173] on input "b." at bounding box center [351, 170] width 0 height 5
radio input "true"
click at [322, 272] on button "Next" at bounding box center [350, 278] width 119 height 29
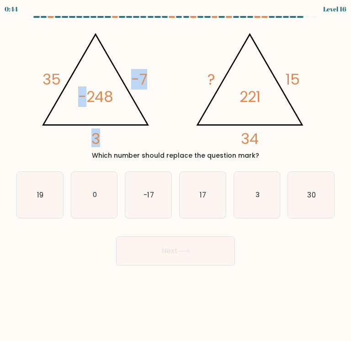
drag, startPoint x: 99, startPoint y: 86, endPoint x: 156, endPoint y: 77, distance: 57.8
click at [137, 79] on icon "@import url('https://fonts.googleapis.com/css?family=Abril+Fatface:400,100,100i…" at bounding box center [95, 86] width 122 height 125
click at [140, 104] on icon "@import url('https://fonts.googleapis.com/css?family=Abril+Fatface:400,100,100i…" at bounding box center [175, 85] width 283 height 123
click at [137, 132] on icon "@import url('https://fonts.googleapis.com/css?family=Abril+Fatface:400,100,100i…" at bounding box center [175, 85] width 283 height 123
drag, startPoint x: 52, startPoint y: 201, endPoint x: 171, endPoint y: 252, distance: 129.9
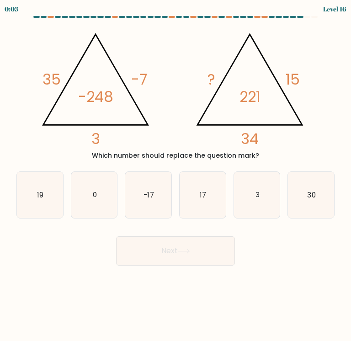
click at [57, 203] on icon "19" at bounding box center [40, 195] width 46 height 46
click at [175, 175] on input "a. 19" at bounding box center [175, 172] width 0 height 5
radio input "true"
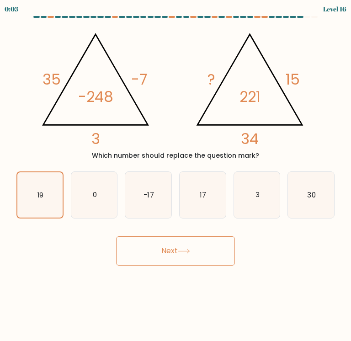
click at [175, 255] on button "Next" at bounding box center [175, 250] width 119 height 29
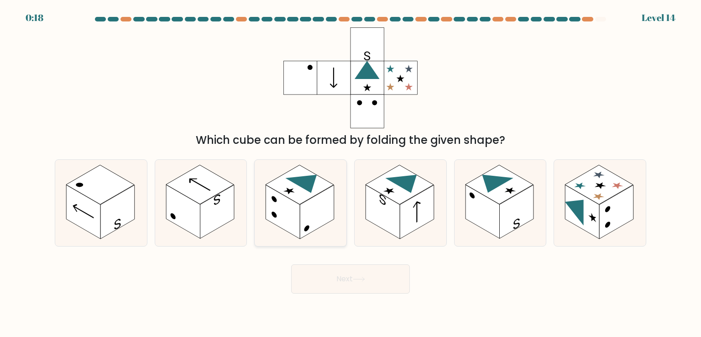
click at [304, 207] on rect at bounding box center [317, 212] width 34 height 54
click at [351, 173] on input "c." at bounding box center [351, 170] width 0 height 5
radio input "true"
click at [599, 210] on rect at bounding box center [582, 212] width 34 height 54
click at [351, 173] on input "f." at bounding box center [351, 170] width 0 height 5
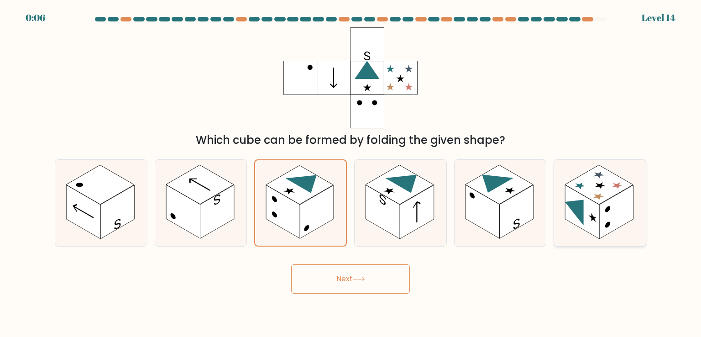
radio input "true"
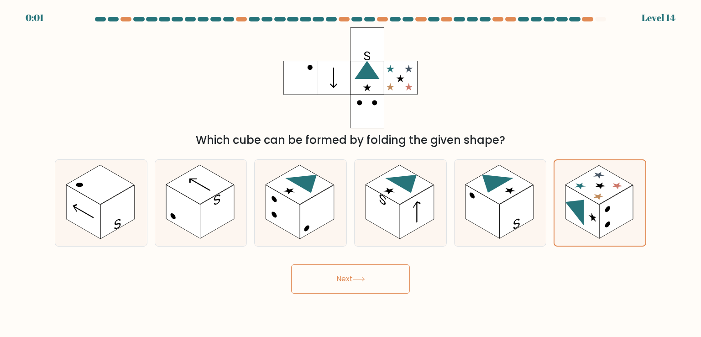
click at [364, 284] on button "Next" at bounding box center [350, 278] width 119 height 29
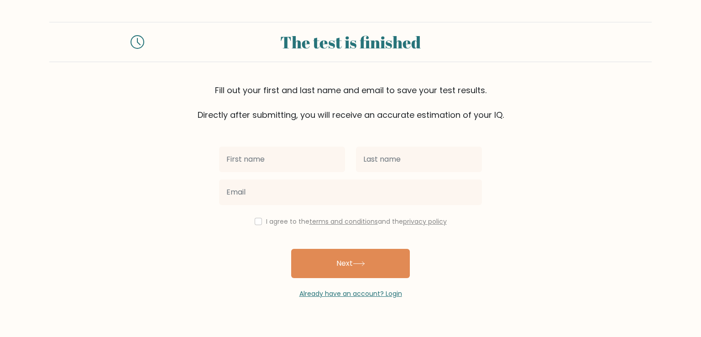
click at [279, 162] on input "text" at bounding box center [282, 160] width 126 height 26
type input "teo"
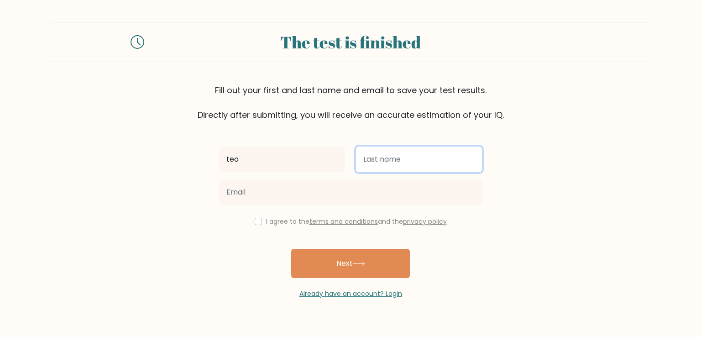
click at [431, 163] on input "text" at bounding box center [419, 160] width 126 height 26
type input "[PERSON_NAME]"
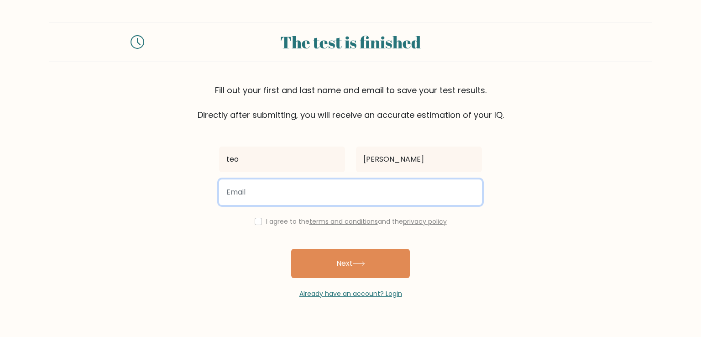
click at [351, 181] on input "email" at bounding box center [350, 192] width 263 height 26
type input "[EMAIL_ADDRESS][DOMAIN_NAME]"
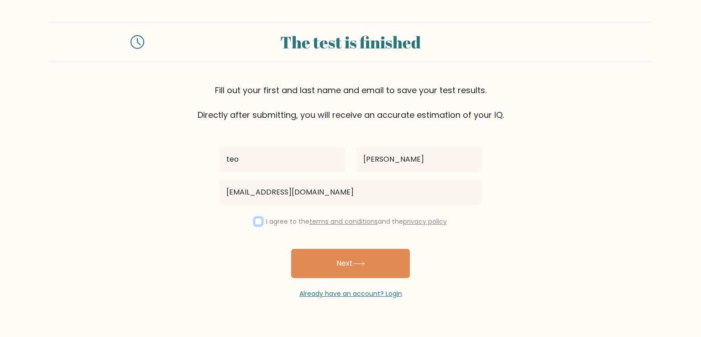
click at [255, 221] on input "checkbox" at bounding box center [258, 221] width 7 height 7
checkbox input "true"
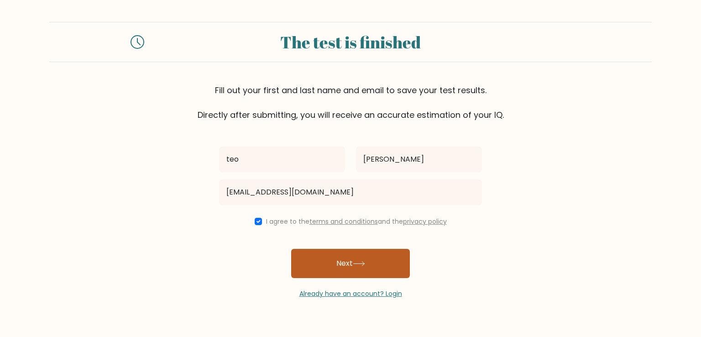
click at [338, 264] on button "Next" at bounding box center [350, 263] width 119 height 29
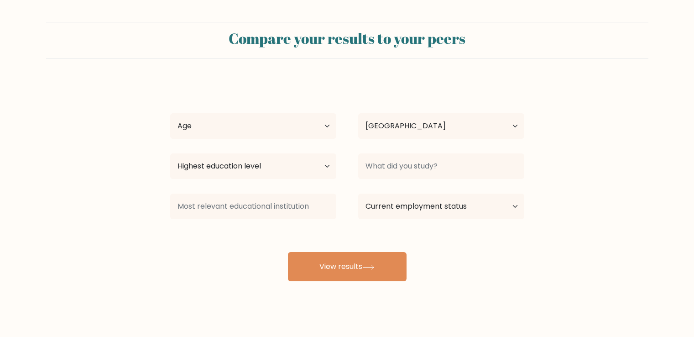
select select "AD"
click at [231, 123] on select "Age Under [DEMOGRAPHIC_DATA] [DEMOGRAPHIC_DATA] [DEMOGRAPHIC_DATA] [DEMOGRAPHIC…" at bounding box center [253, 126] width 166 height 26
click at [230, 115] on select "Age Under 18 years old 18-24 years old 25-34 years old 35-44 years old 45-54 ye…" at bounding box center [253, 126] width 166 height 26
drag, startPoint x: 210, startPoint y: 146, endPoint x: 210, endPoint y: 133, distance: 12.8
click at [209, 139] on div "teo cayetano Age Under 18 years old 18-24 years old 25-34 years old 35-44 years…" at bounding box center [347, 180] width 365 height 201
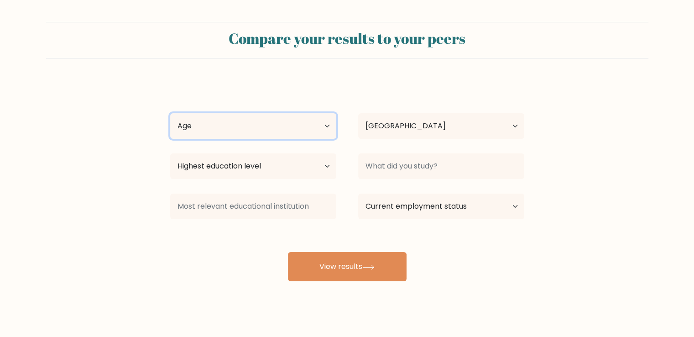
click at [212, 132] on select "Age Under 18 years old 18-24 years old 25-34 years old 35-44 years old 45-54 ye…" at bounding box center [253, 126] width 166 height 26
select select "min_18"
click at [170, 113] on select "Age Under 18 years old 18-24 years old 25-34 years old 35-44 years old 45-54 ye…" at bounding box center [253, 126] width 166 height 26
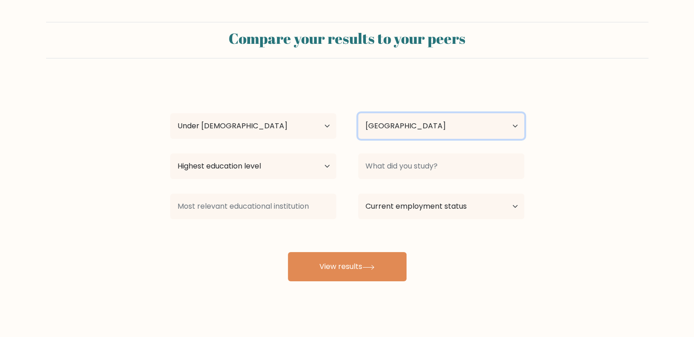
click at [404, 126] on select "Country Afghanistan Albania Algeria American Samoa Andorra Angola Anguilla Anta…" at bounding box center [441, 126] width 166 height 26
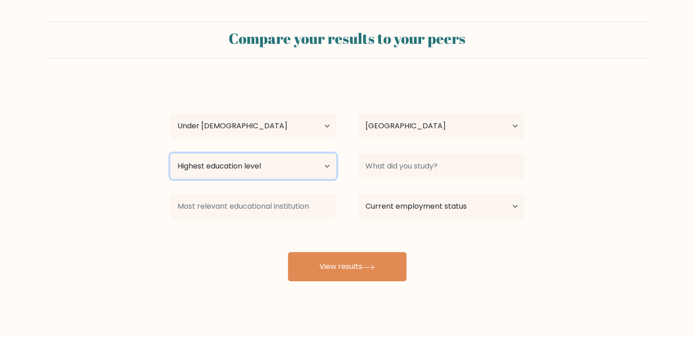
click at [204, 170] on select "Highest education level No schooling Primary Lower Secondary Upper Secondary Oc…" at bounding box center [253, 166] width 166 height 26
select select "upper_secondary"
click at [170, 153] on select "Highest education level No schooling Primary Lower Secondary Upper Secondary Oc…" at bounding box center [253, 166] width 166 height 26
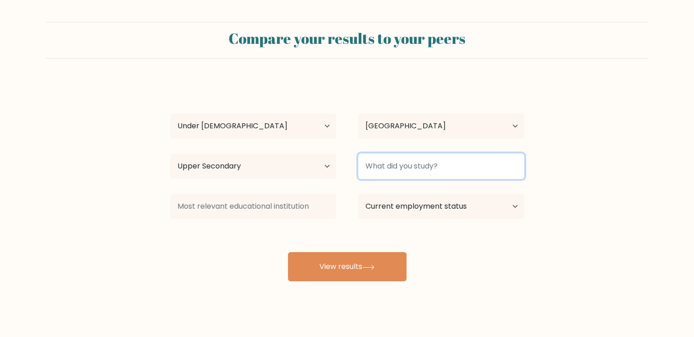
click at [424, 170] on input at bounding box center [441, 166] width 166 height 26
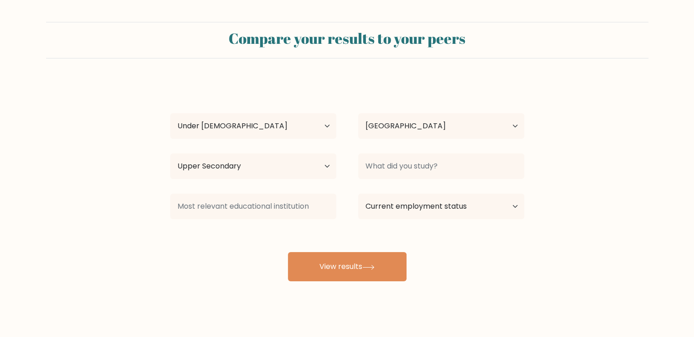
click at [157, 248] on form "Compare your results to your peers teo cayetano Age Under 18 years old 18-24 ye…" at bounding box center [347, 151] width 694 height 259
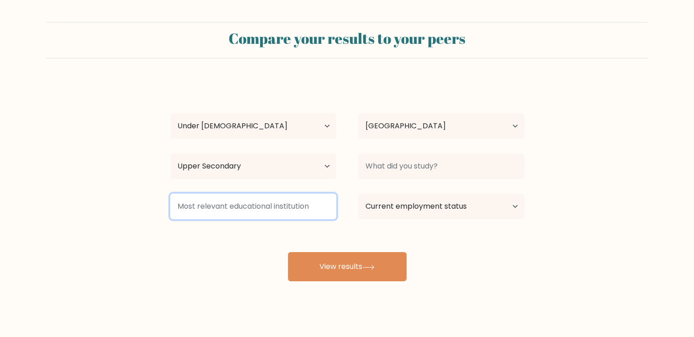
click at [213, 206] on input at bounding box center [253, 207] width 166 height 26
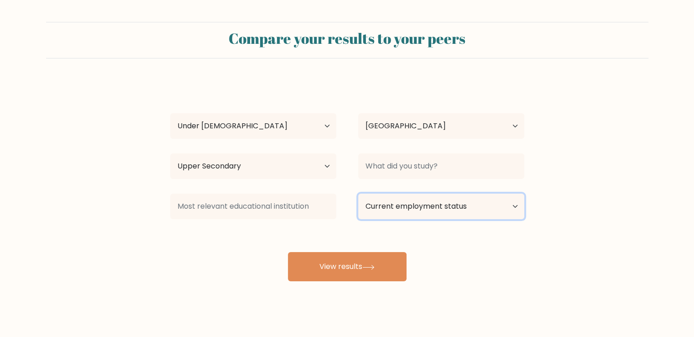
click at [401, 213] on select "Current employment status Employed Student Retired Other / prefer not to answer" at bounding box center [441, 207] width 166 height 26
select select "student"
click at [358, 194] on select "Current employment status Employed Student Retired Other / prefer not to answer" at bounding box center [441, 207] width 166 height 26
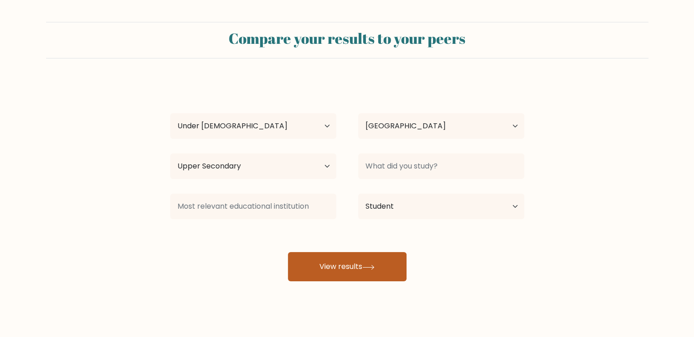
click at [383, 258] on button "View results" at bounding box center [347, 266] width 119 height 29
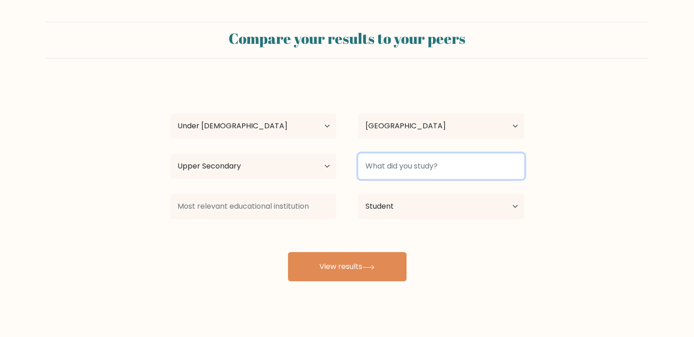
click at [388, 171] on input at bounding box center [441, 166] width 166 height 26
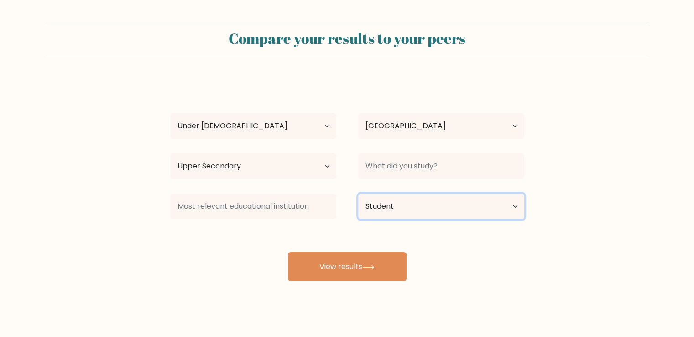
click at [435, 194] on select "Current employment status Employed Student Retired Other / prefer not to answer" at bounding box center [441, 207] width 166 height 26
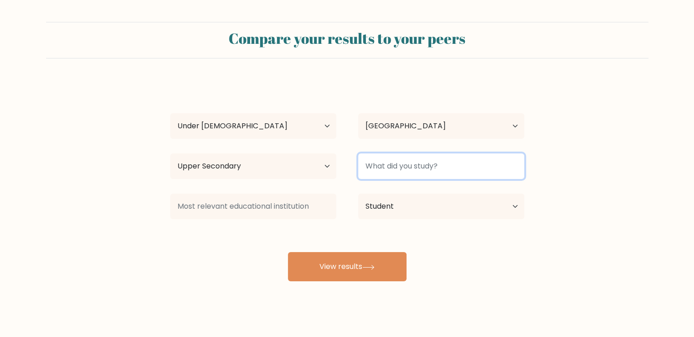
click at [425, 168] on input at bounding box center [441, 166] width 166 height 26
type input "$"
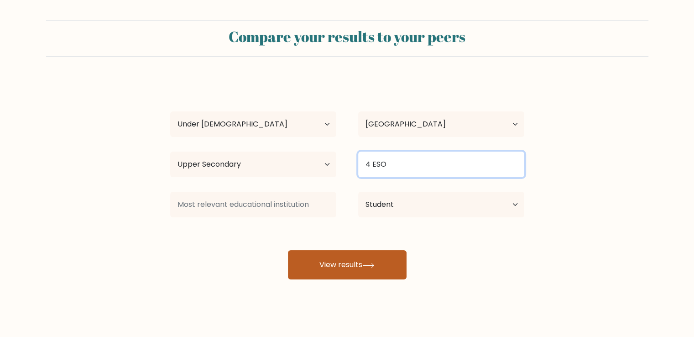
scroll to position [9, 0]
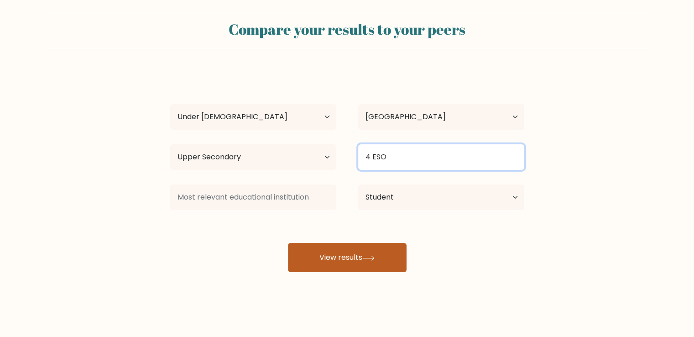
type input "4 ESO"
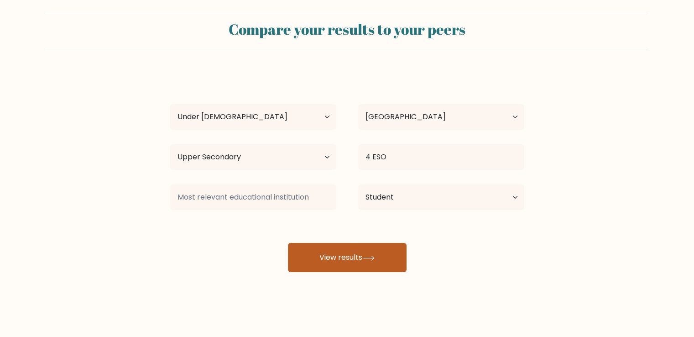
click at [359, 254] on button "View results" at bounding box center [347, 257] width 119 height 29
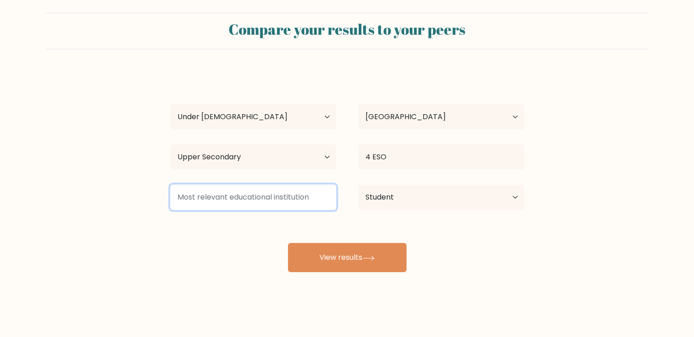
click at [296, 196] on input at bounding box center [253, 197] width 166 height 26
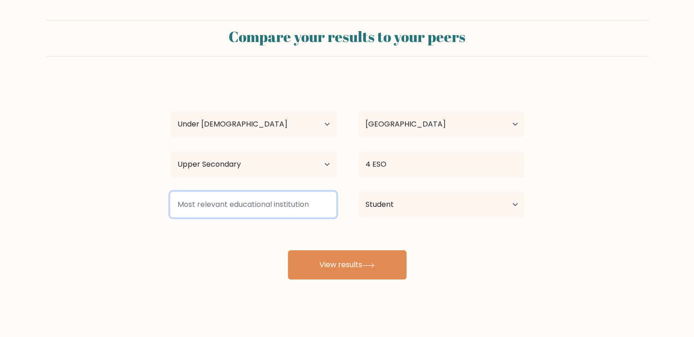
scroll to position [0, 0]
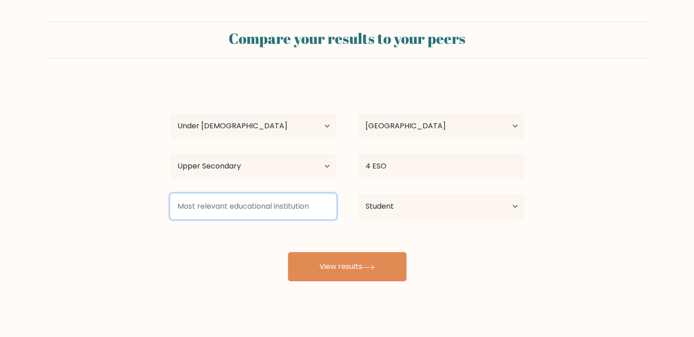
click at [278, 210] on input at bounding box center [253, 207] width 166 height 26
click at [278, 209] on input at bounding box center [253, 207] width 166 height 26
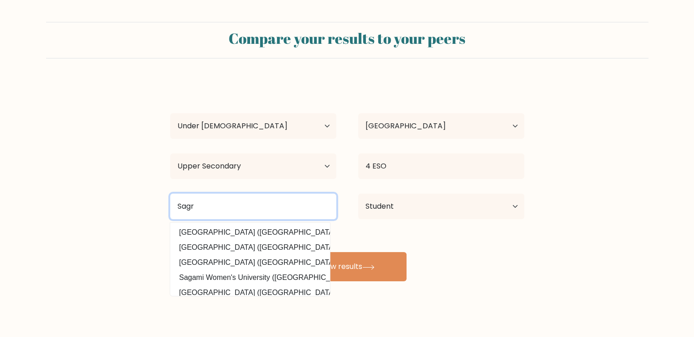
type input "Sagra"
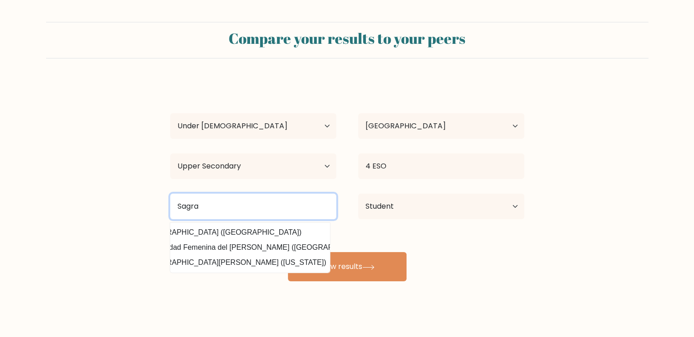
scroll to position [0, 36]
drag, startPoint x: 218, startPoint y: 199, endPoint x: 132, endPoint y: 207, distance: 85.7
click at [133, 208] on form "Compare your results to your peers teo cayetano Age Under 18 years old 18-24 ye…" at bounding box center [347, 151] width 694 height 259
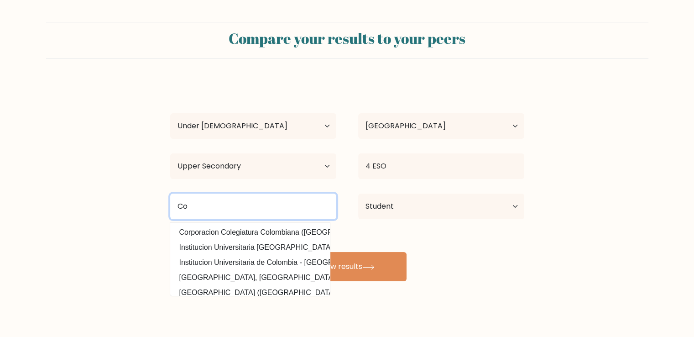
type input "C"
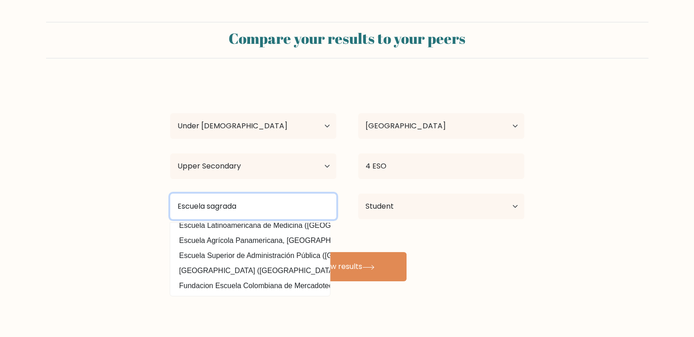
drag, startPoint x: 251, startPoint y: 203, endPoint x: 100, endPoint y: 227, distance: 152.6
click at [100, 227] on form "Compare your results to your peers teo cayetano Age Under 18 years old 18-24 ye…" at bounding box center [347, 151] width 694 height 259
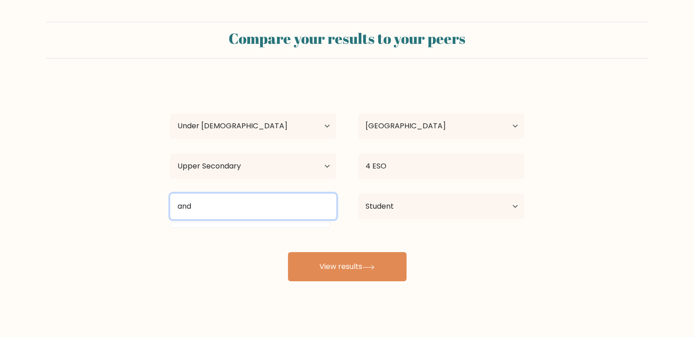
scroll to position [0, 0]
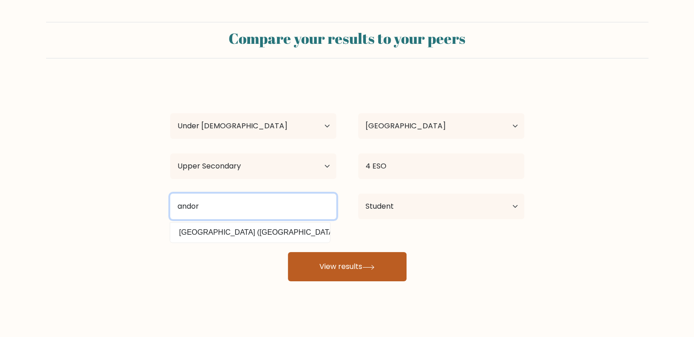
type input "andor"
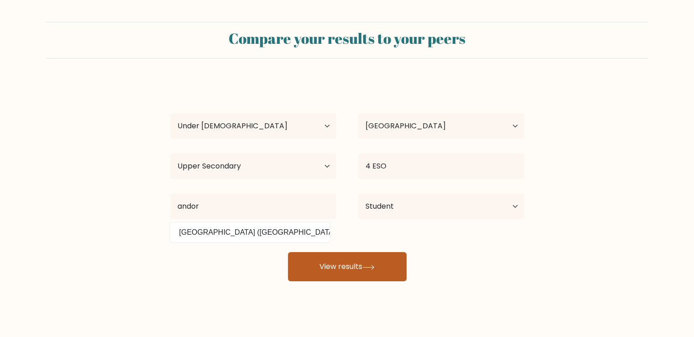
click at [342, 265] on button "View results" at bounding box center [347, 266] width 119 height 29
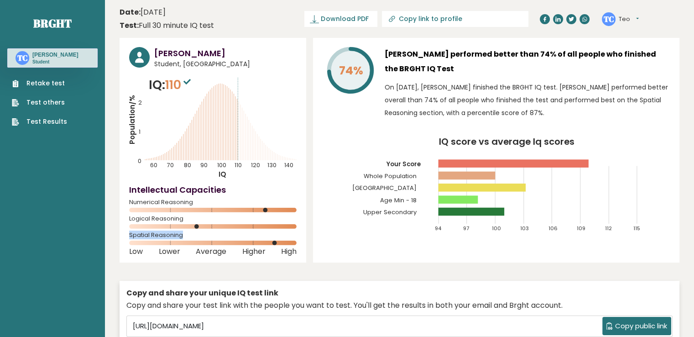
drag, startPoint x: 196, startPoint y: 229, endPoint x: 196, endPoint y: 237, distance: 8.7
click at [196, 237] on div "[PERSON_NAME] Student, [GEOGRAPHIC_DATA] IQ: 110 Population/% IQ 0 1 2 60 70 80…" at bounding box center [213, 150] width 187 height 225
click at [196, 237] on div "Spatial Reasoning" at bounding box center [213, 240] width 168 height 15
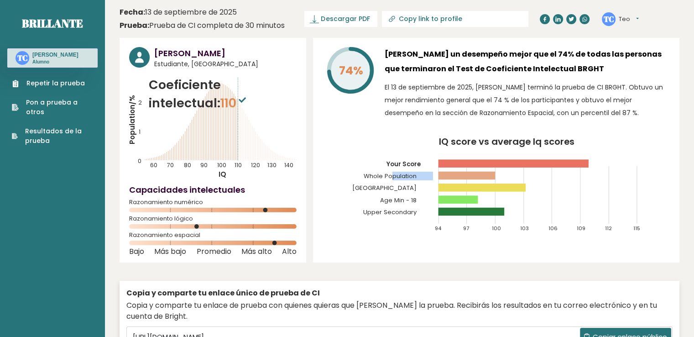
drag, startPoint x: 392, startPoint y: 177, endPoint x: 442, endPoint y: 175, distance: 50.2
click at [442, 175] on g "94 97 100 103 106 109 112 115 Your Score Whole Population [GEOGRAPHIC_DATA] Age…" at bounding box center [494, 186] width 293 height 91
click at [609, 186] on rect at bounding box center [609, 195] width 0 height 58
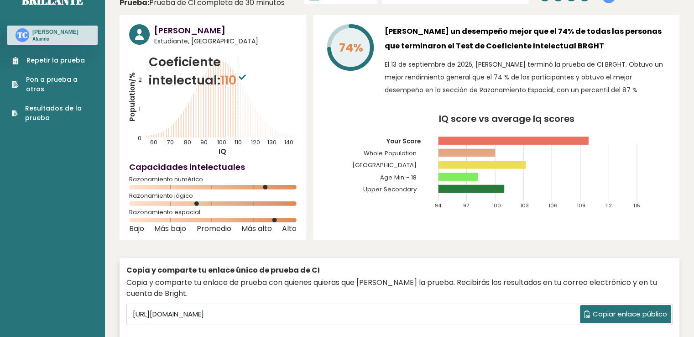
scroll to position [22, 0]
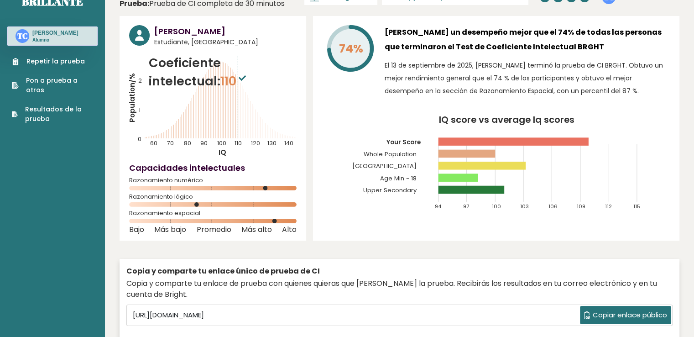
click at [458, 88] on font "El 13 de septiembre de 2025, [PERSON_NAME] terminó la prueba de CI BRGHT. Obtuv…" at bounding box center [524, 78] width 278 height 35
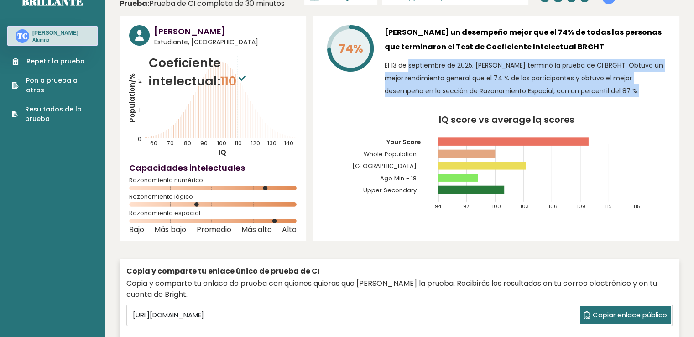
click at [458, 88] on font "El 13 de septiembre de 2025, [PERSON_NAME] terminó la prueba de CI BRGHT. Obtuv…" at bounding box center [524, 78] width 278 height 35
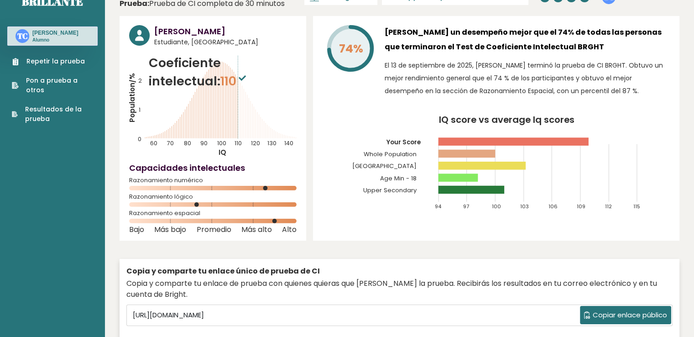
click at [458, 88] on font "El 13 de septiembre de 2025, [PERSON_NAME] terminó la prueba de CI BRGHT. Obtuv…" at bounding box center [524, 78] width 278 height 35
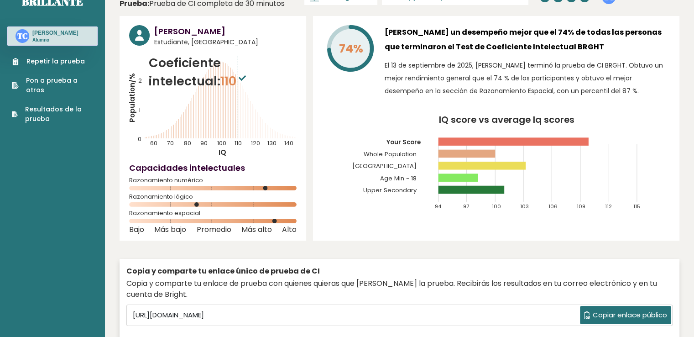
click at [458, 88] on font "El 13 de septiembre de 2025, [PERSON_NAME] terminó la prueba de CI BRGHT. Obtuv…" at bounding box center [524, 78] width 278 height 35
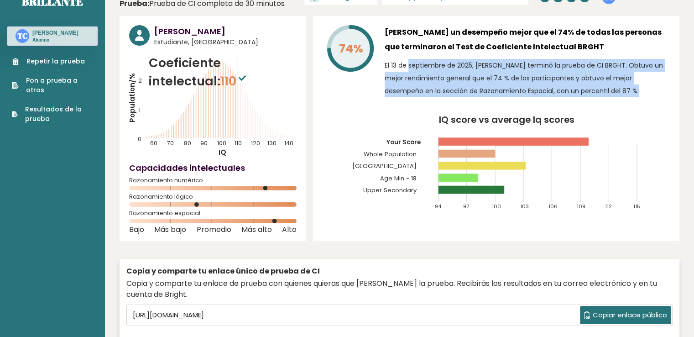
click at [458, 88] on font "El 13 de septiembre de 2025, [PERSON_NAME] terminó la prueba de CI BRGHT. Obtuv…" at bounding box center [524, 78] width 278 height 35
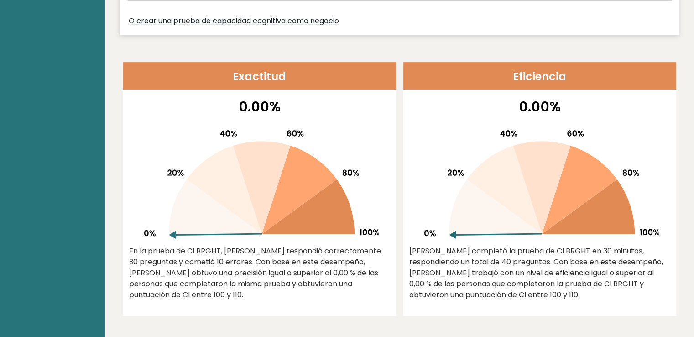
scroll to position [347, 0]
click at [136, 257] on font "En la prueba de CI BRGHT, [PERSON_NAME] respondió correctamente 30 preguntas y …" at bounding box center [255, 273] width 252 height 54
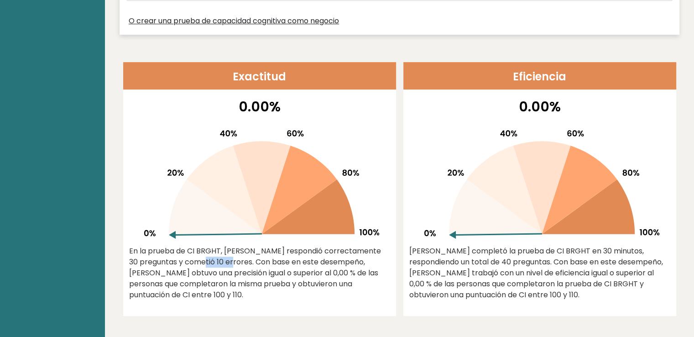
click at [136, 257] on font "En la prueba de CI BRGHT, [PERSON_NAME] respondió correctamente 30 preguntas y …" at bounding box center [255, 273] width 252 height 54
click at [149, 277] on font "En la prueba de CI BRGHT, [PERSON_NAME] respondió correctamente 30 preguntas y …" at bounding box center [255, 273] width 252 height 54
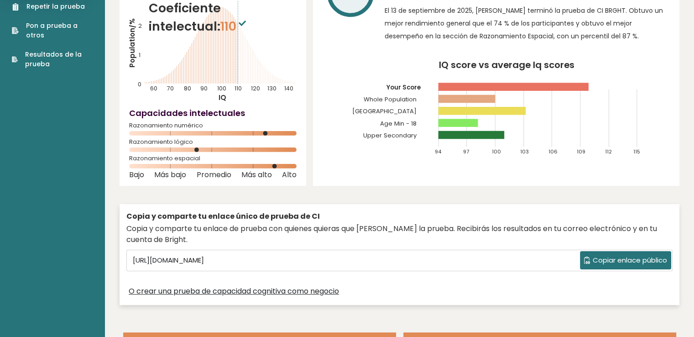
scroll to position [0, 0]
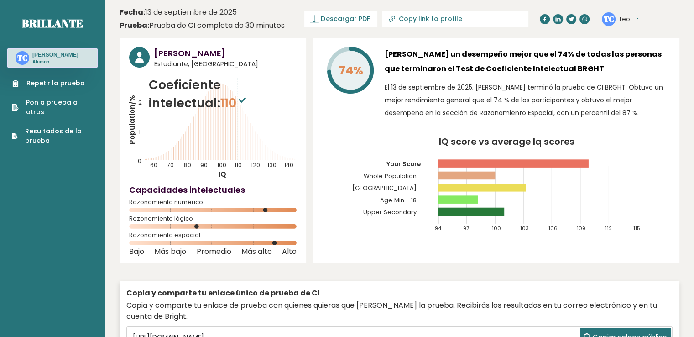
click at [137, 117] on icon "Population/% IQ 0 1 2 60 70 80 90 100 110 120 130 140" at bounding box center [213, 127] width 168 height 103
click at [232, 149] on icon at bounding box center [232, 125] width 0 height 69
